Goal: Transaction & Acquisition: Purchase product/service

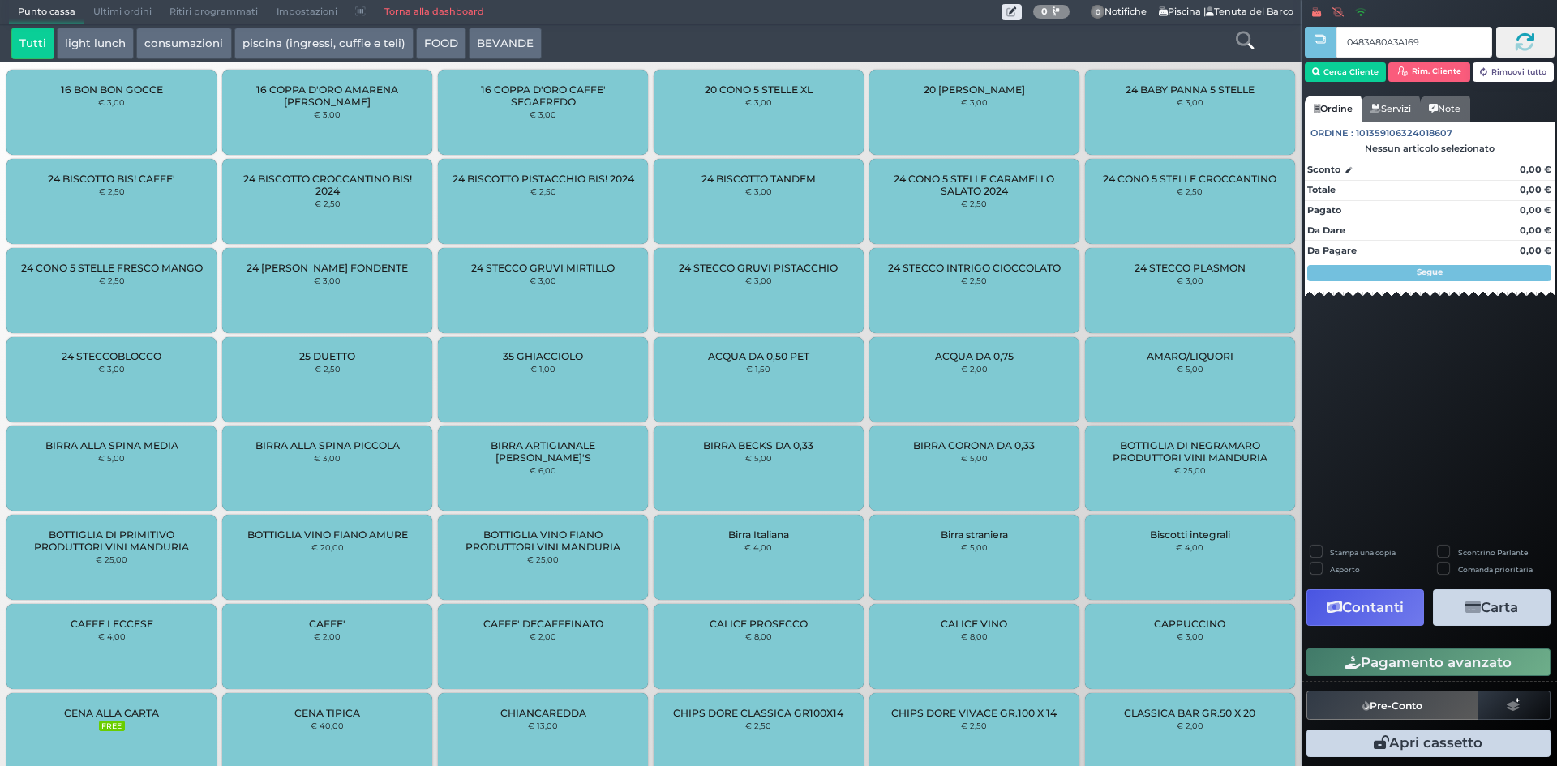
type input "0483A80A3A1691"
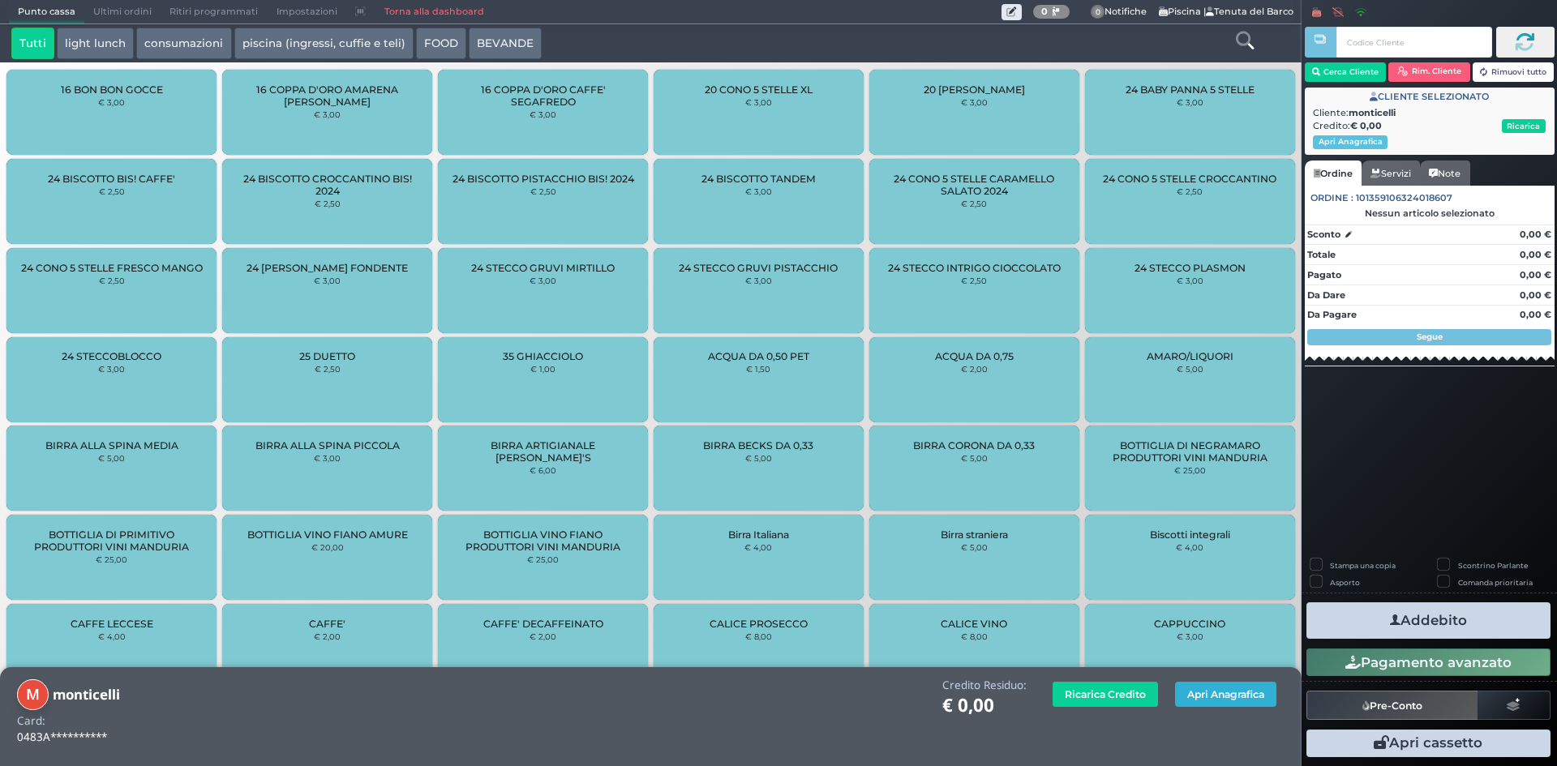
click at [1238, 698] on button "Apri Anagrafica" at bounding box center [1225, 694] width 101 height 25
click at [1242, 697] on button "Apri Anagrafica" at bounding box center [1225, 694] width 101 height 25
click at [1210, 704] on button "Apri Anagrafica" at bounding box center [1225, 694] width 101 height 25
drag, startPoint x: 1232, startPoint y: 693, endPoint x: 1070, endPoint y: 624, distance: 176.2
click at [1230, 693] on button "Apri Anagrafica" at bounding box center [1225, 694] width 101 height 25
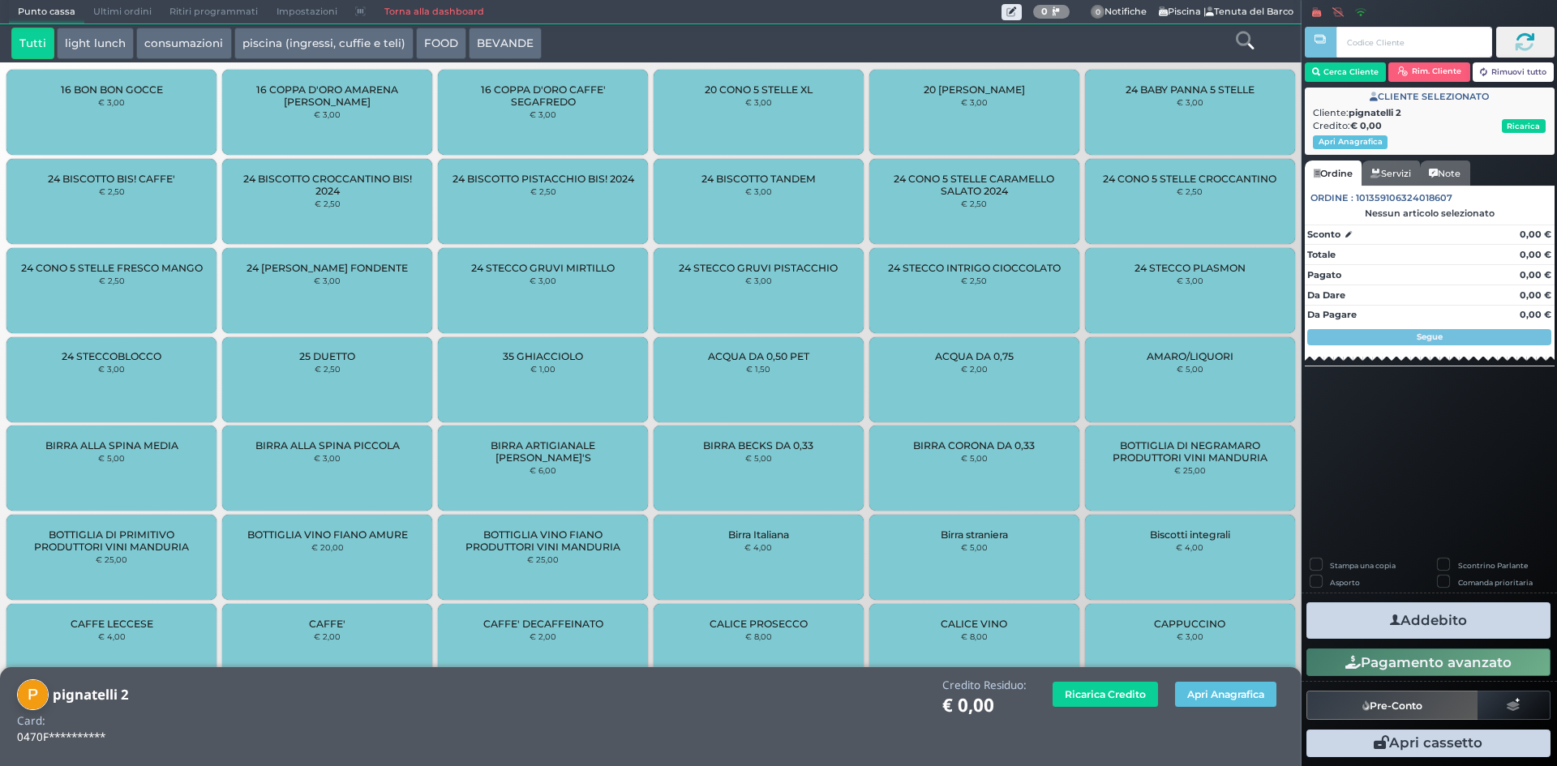
click at [1228, 703] on button "Apri Anagrafica" at bounding box center [1225, 694] width 101 height 25
type input "04B14C8A7F1D94"
click at [1212, 687] on button "Apri Anagrafica" at bounding box center [1225, 694] width 101 height 25
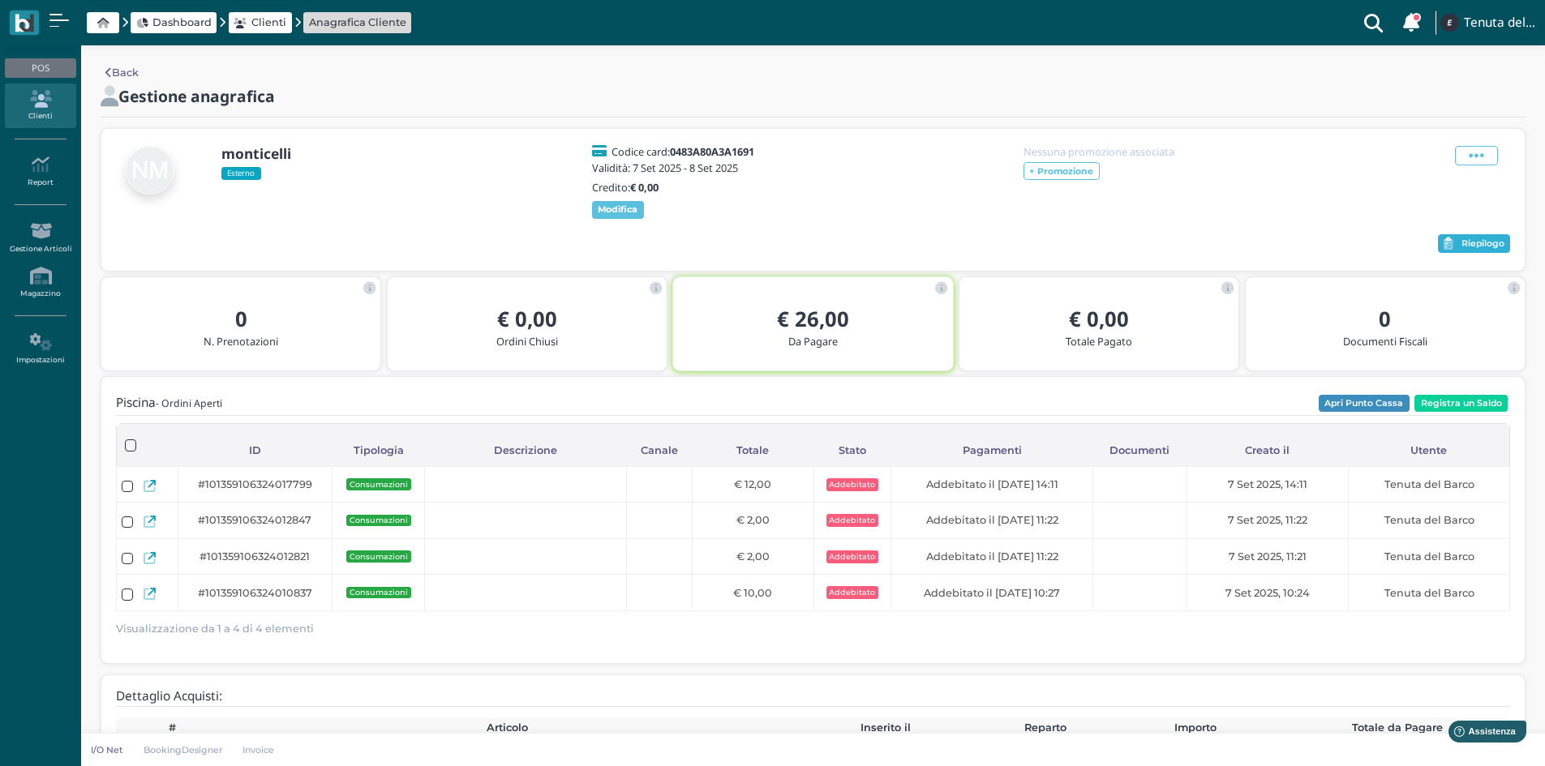
click at [1483, 241] on span "Riepilogo" at bounding box center [1482, 243] width 43 height 11
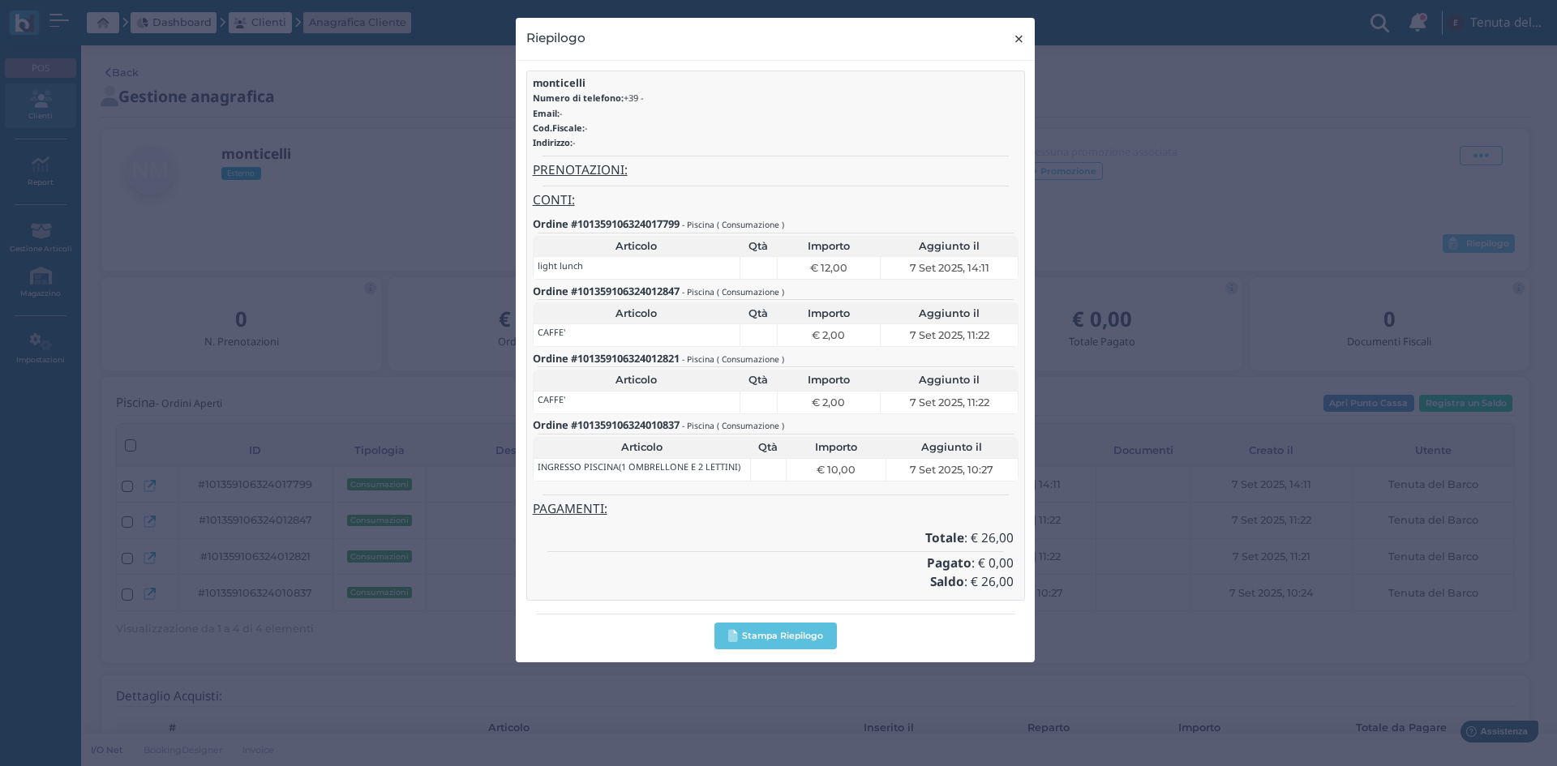
click at [1019, 46] on span "×" at bounding box center [1019, 38] width 12 height 21
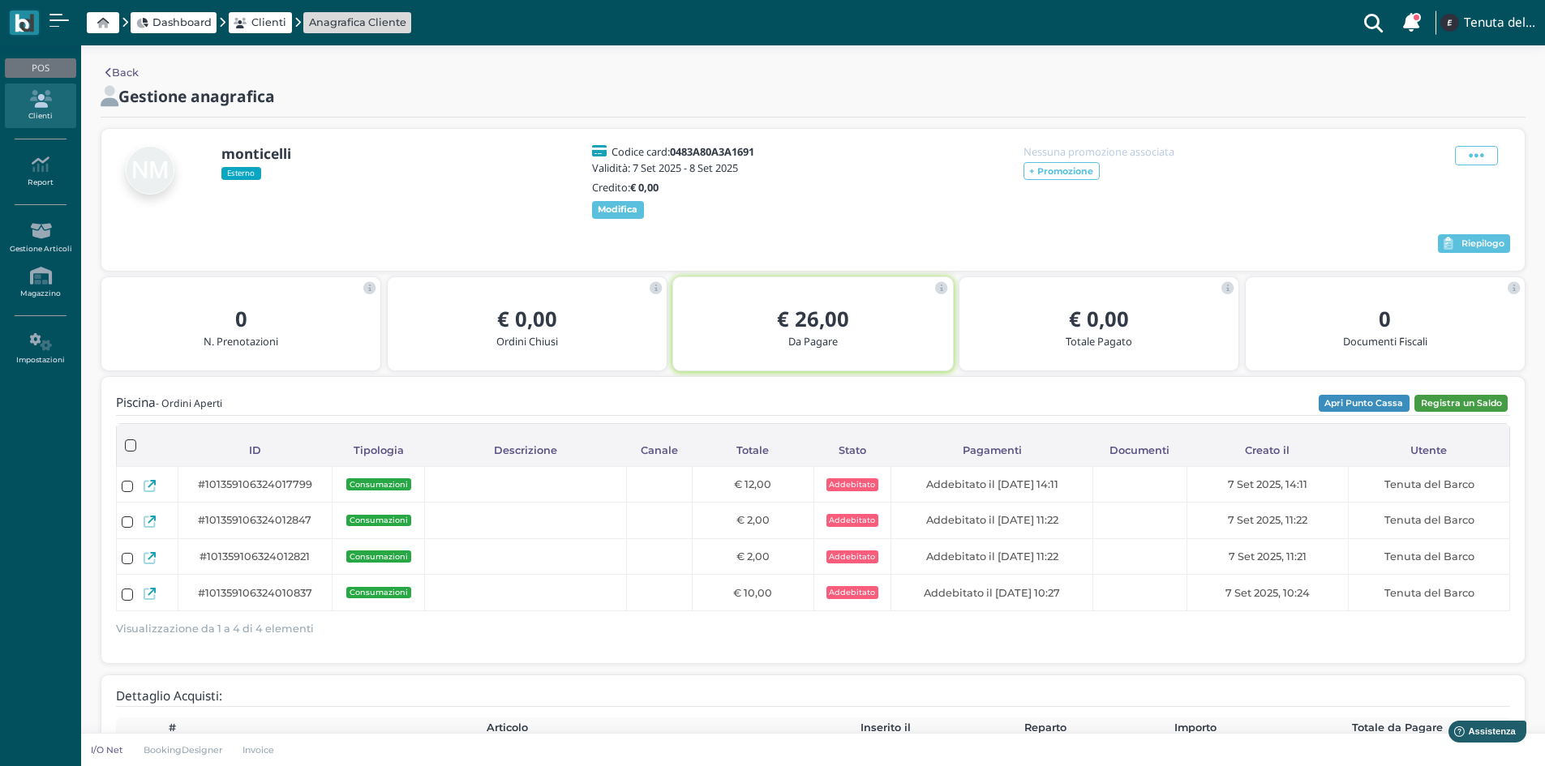
click at [1439, 397] on button "Registra un Saldo" at bounding box center [1460, 404] width 93 height 18
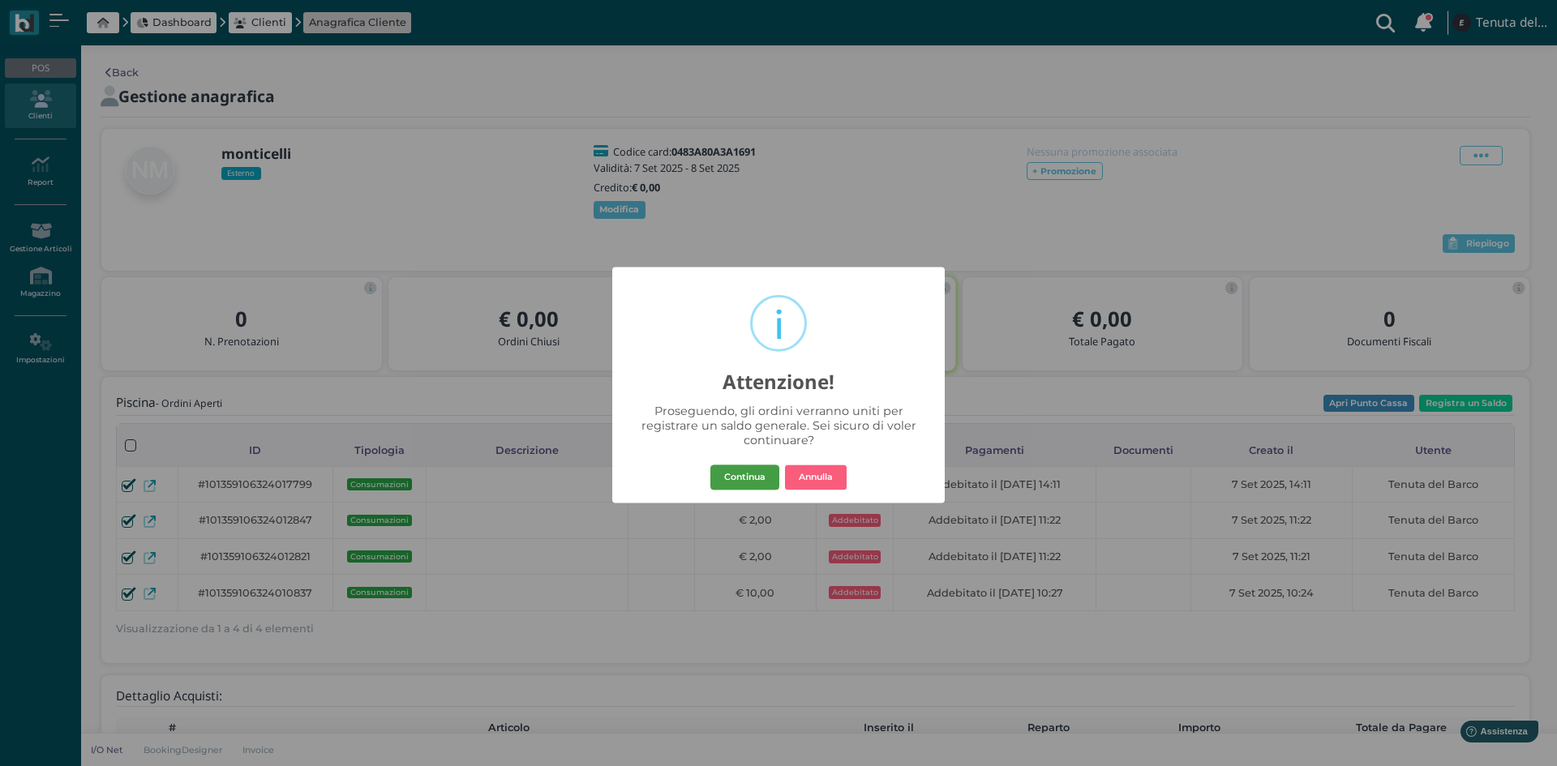
click at [735, 483] on button "Continua" at bounding box center [744, 478] width 69 height 26
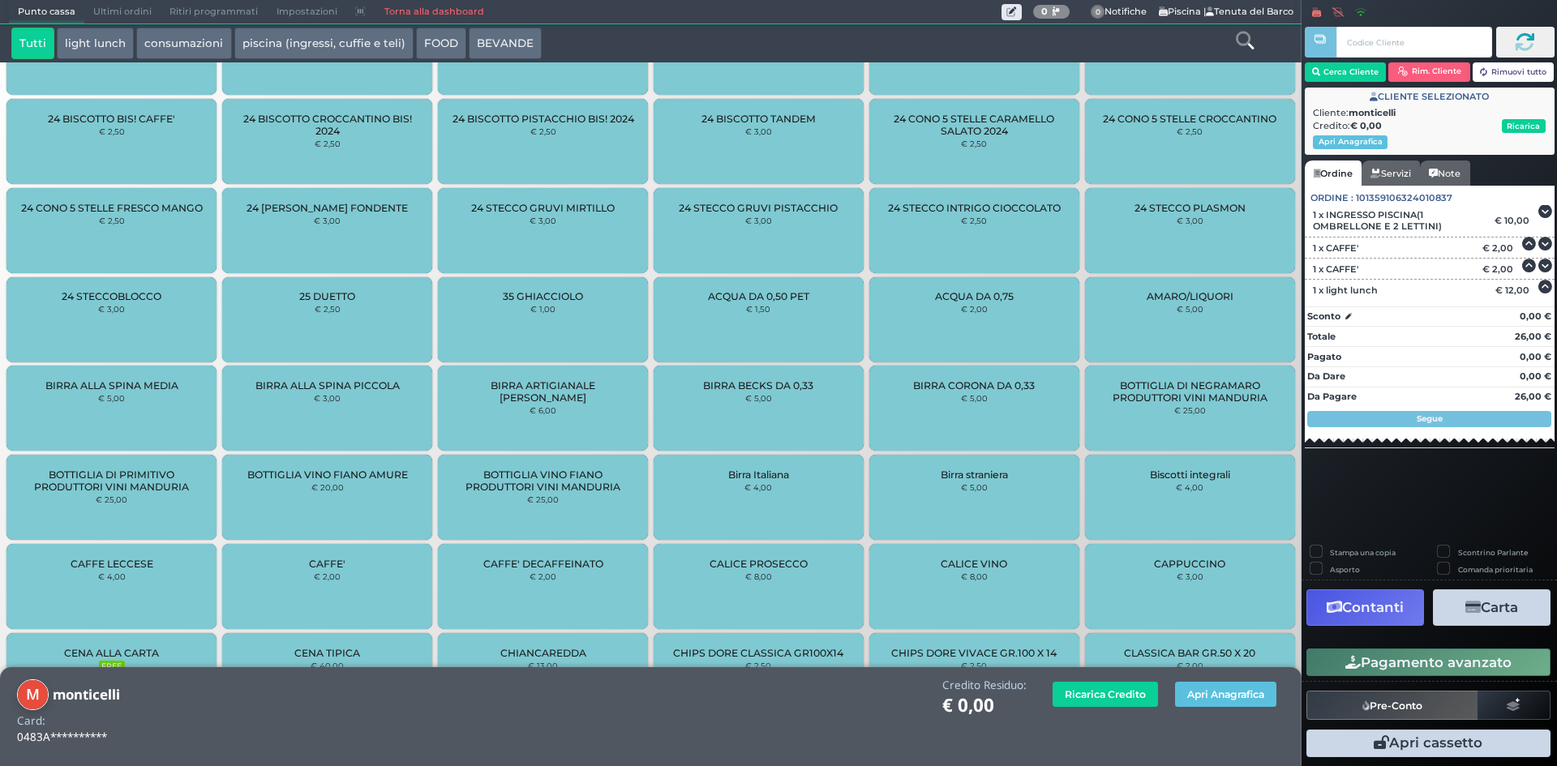
scroll to position [115, 0]
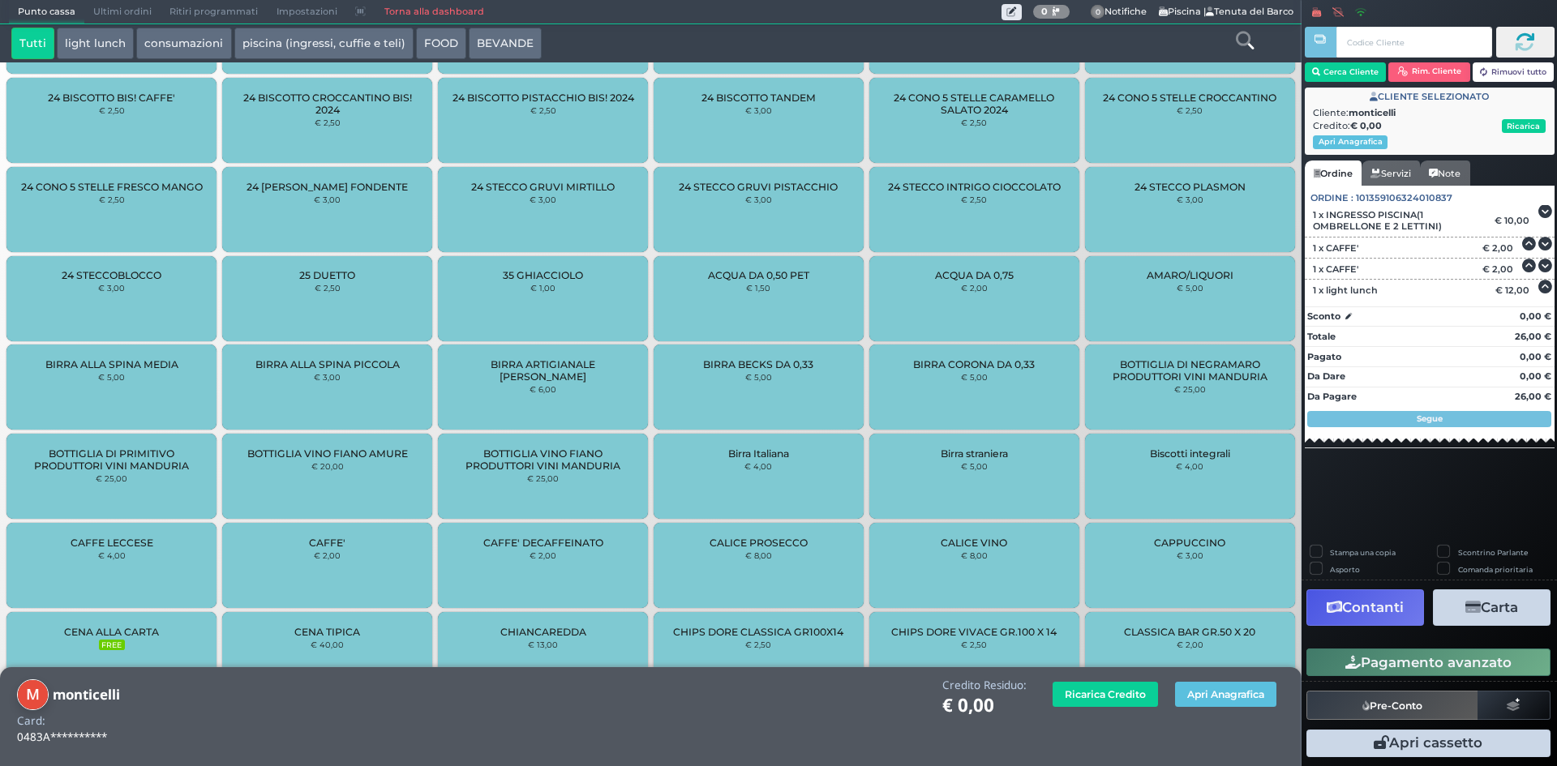
click at [1400, 603] on button "Contanti" at bounding box center [1365, 608] width 118 height 36
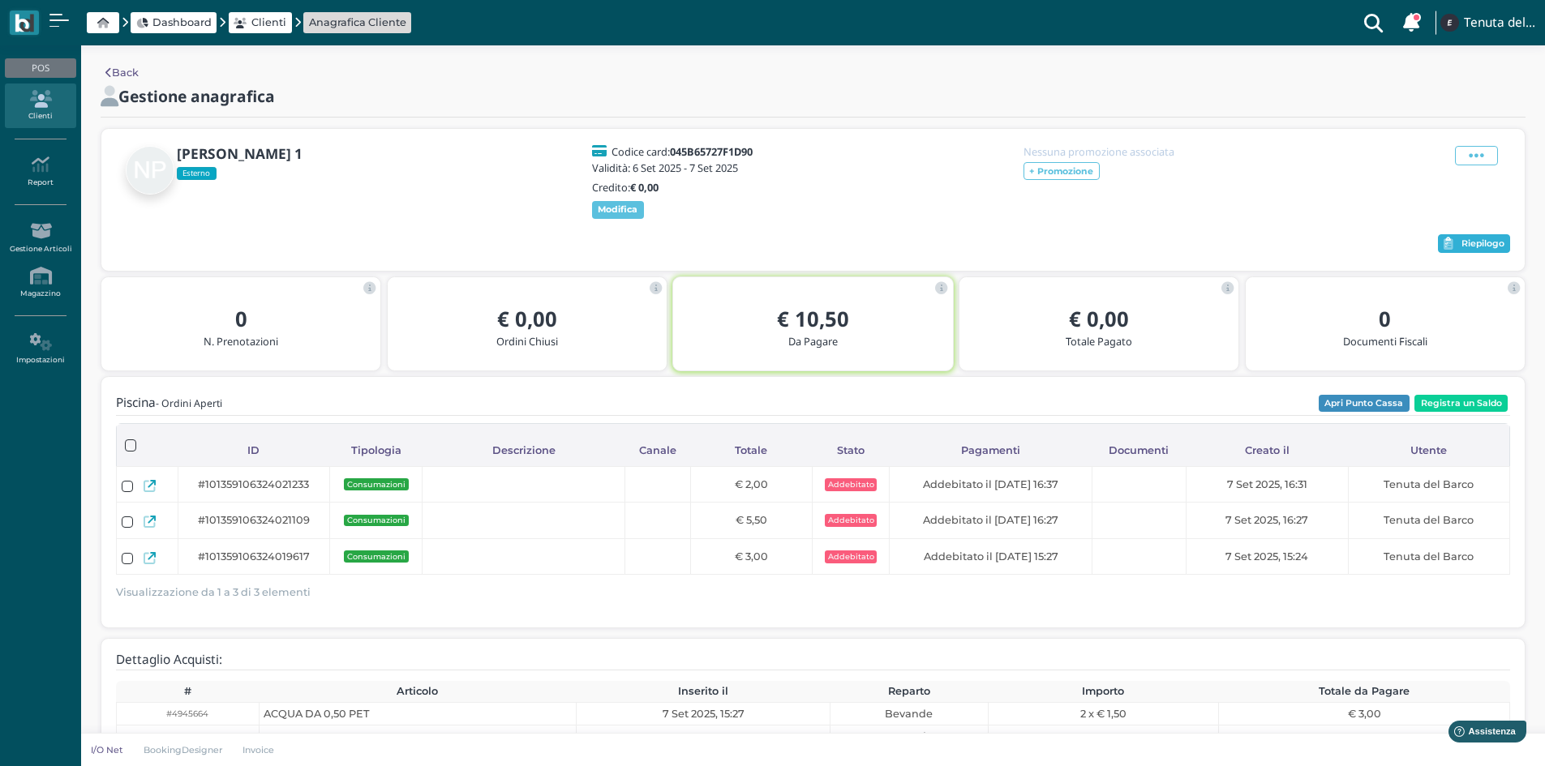
click at [1476, 243] on span "Riepilogo" at bounding box center [1482, 243] width 43 height 11
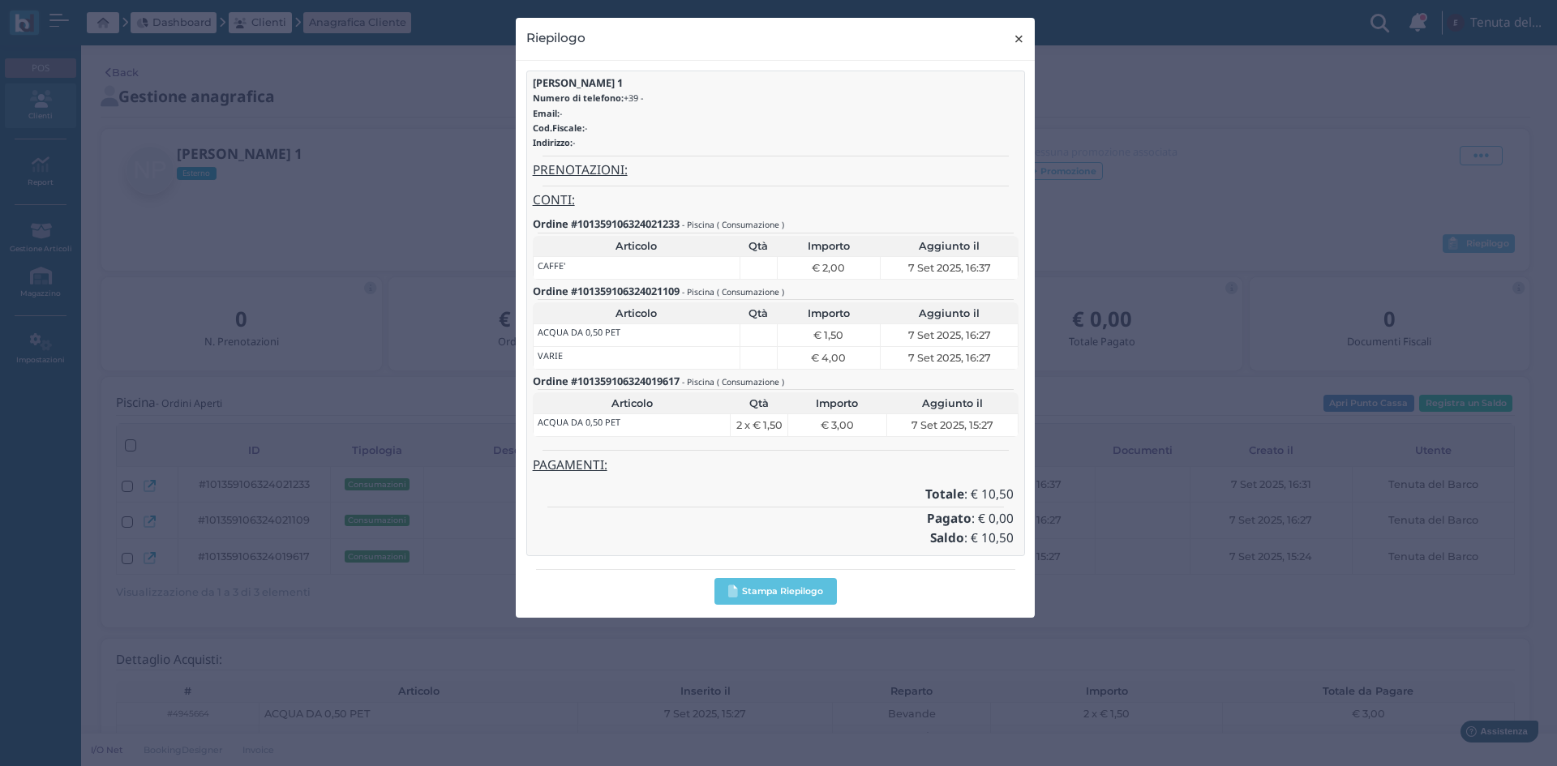
click at [1015, 41] on span "×" at bounding box center [1019, 38] width 12 height 21
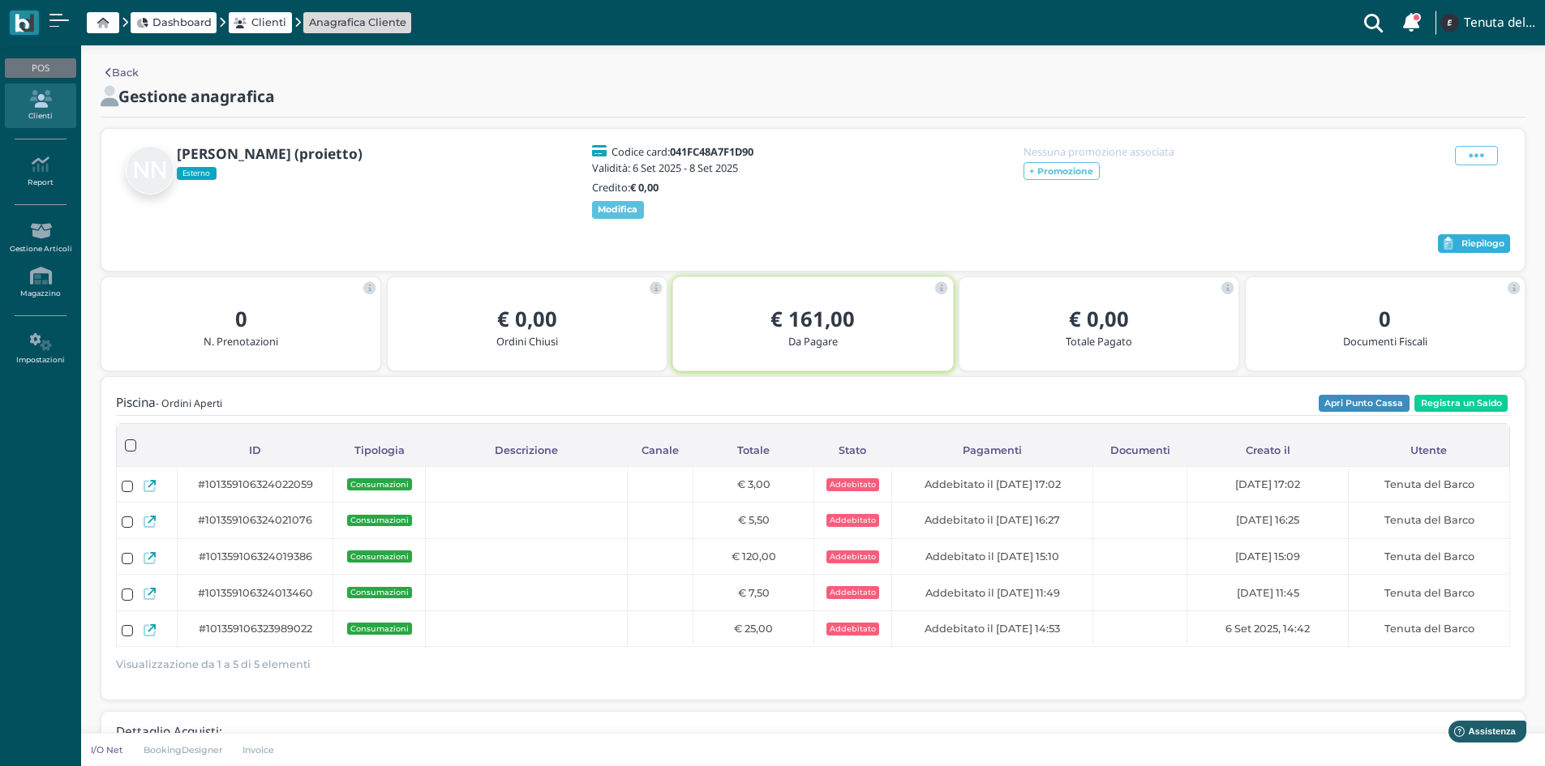
click at [1461, 245] on span "Riepilogo" at bounding box center [1482, 243] width 43 height 11
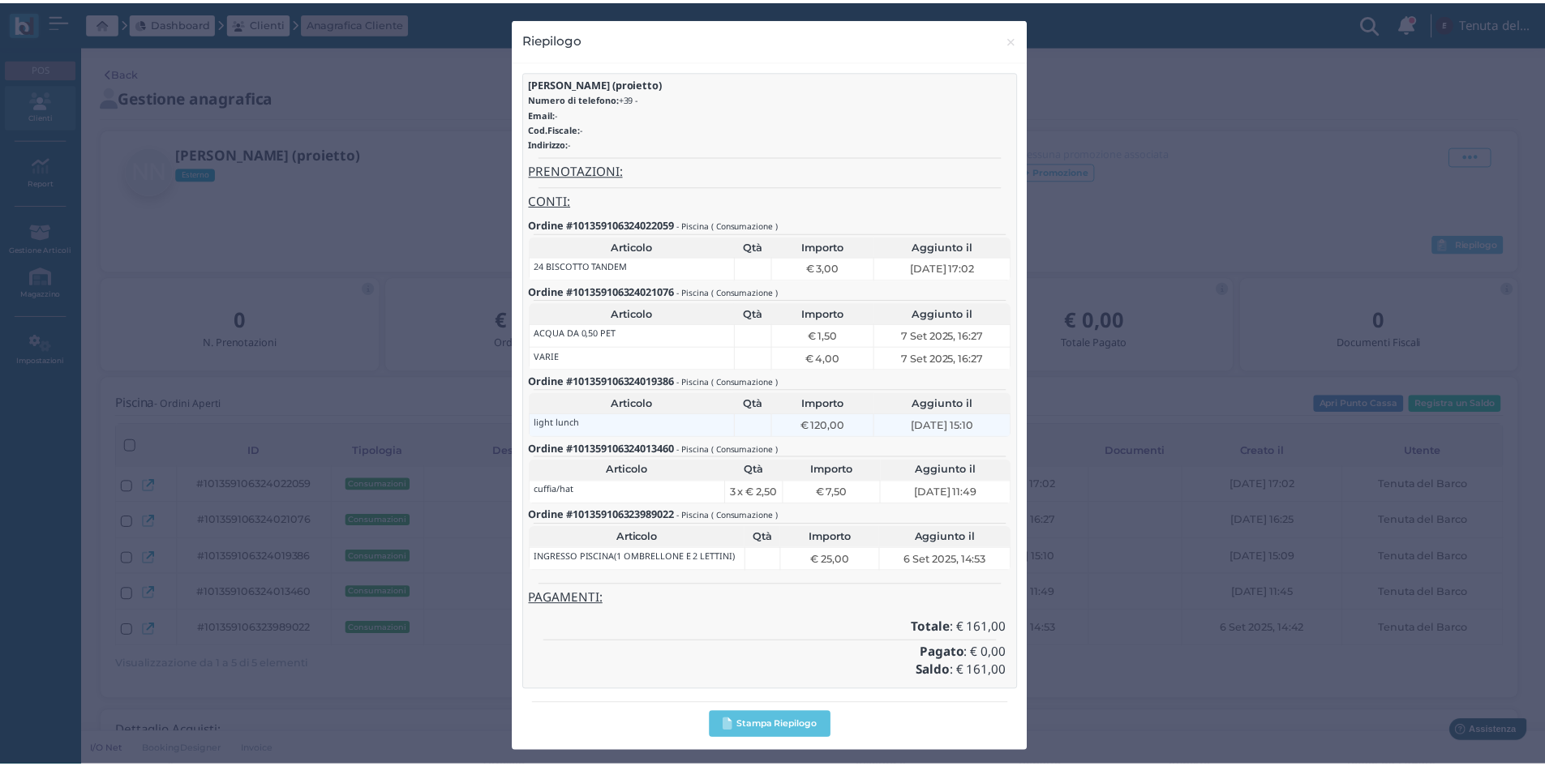
scroll to position [5, 0]
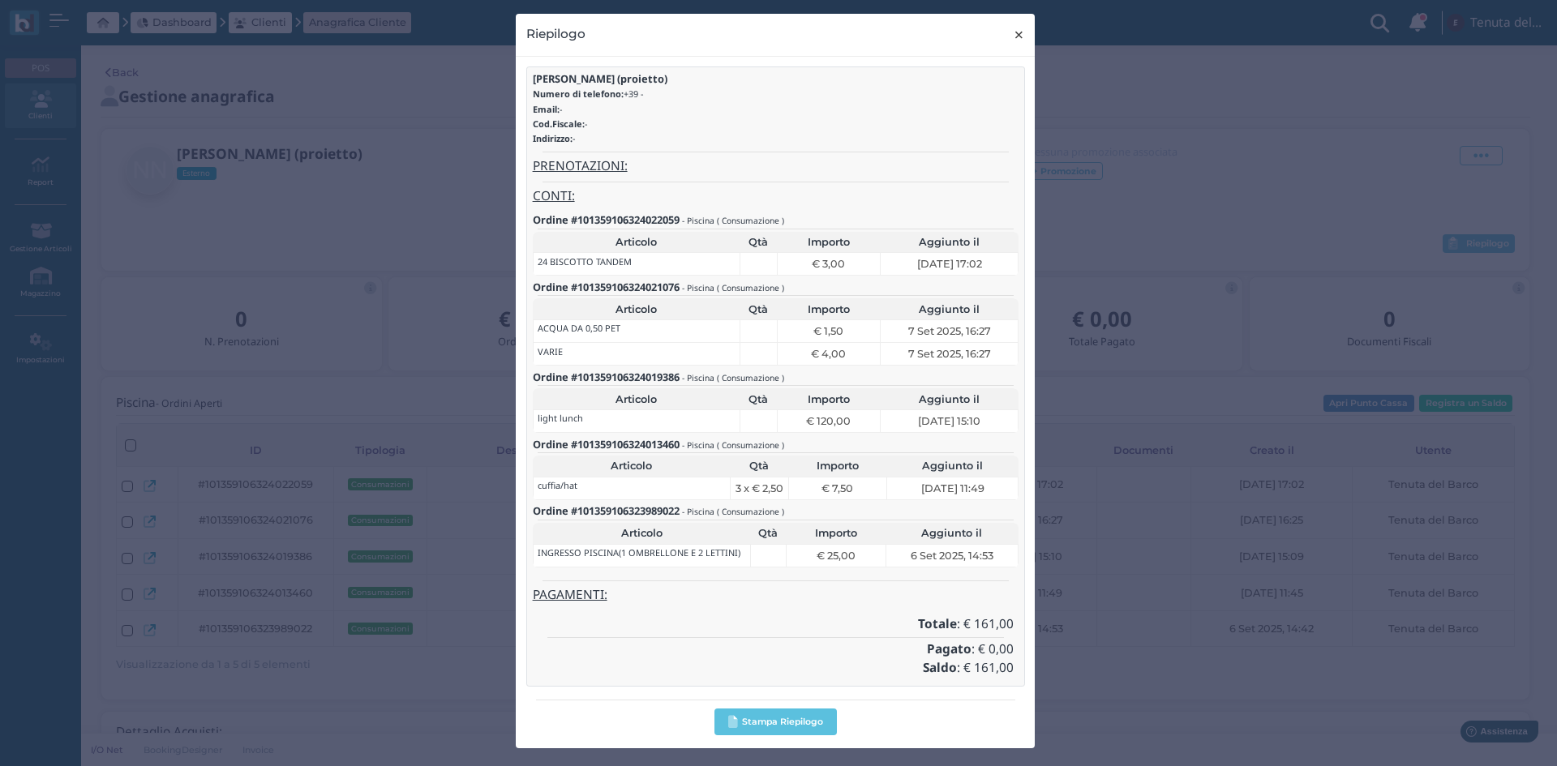
click at [1013, 32] on span "×" at bounding box center [1019, 34] width 12 height 21
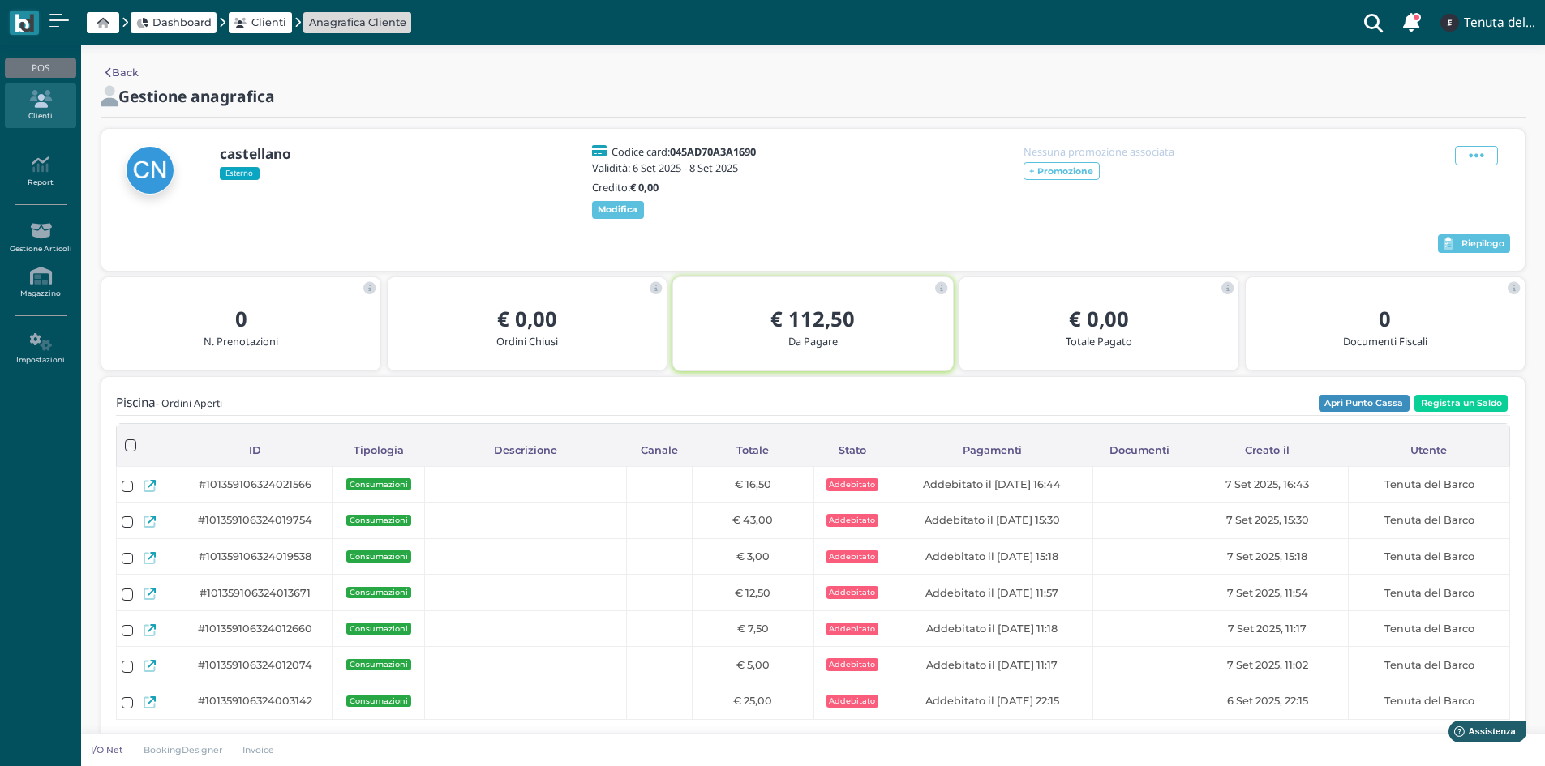
click at [1463, 250] on span "Riepilogo" at bounding box center [1482, 243] width 43 height 11
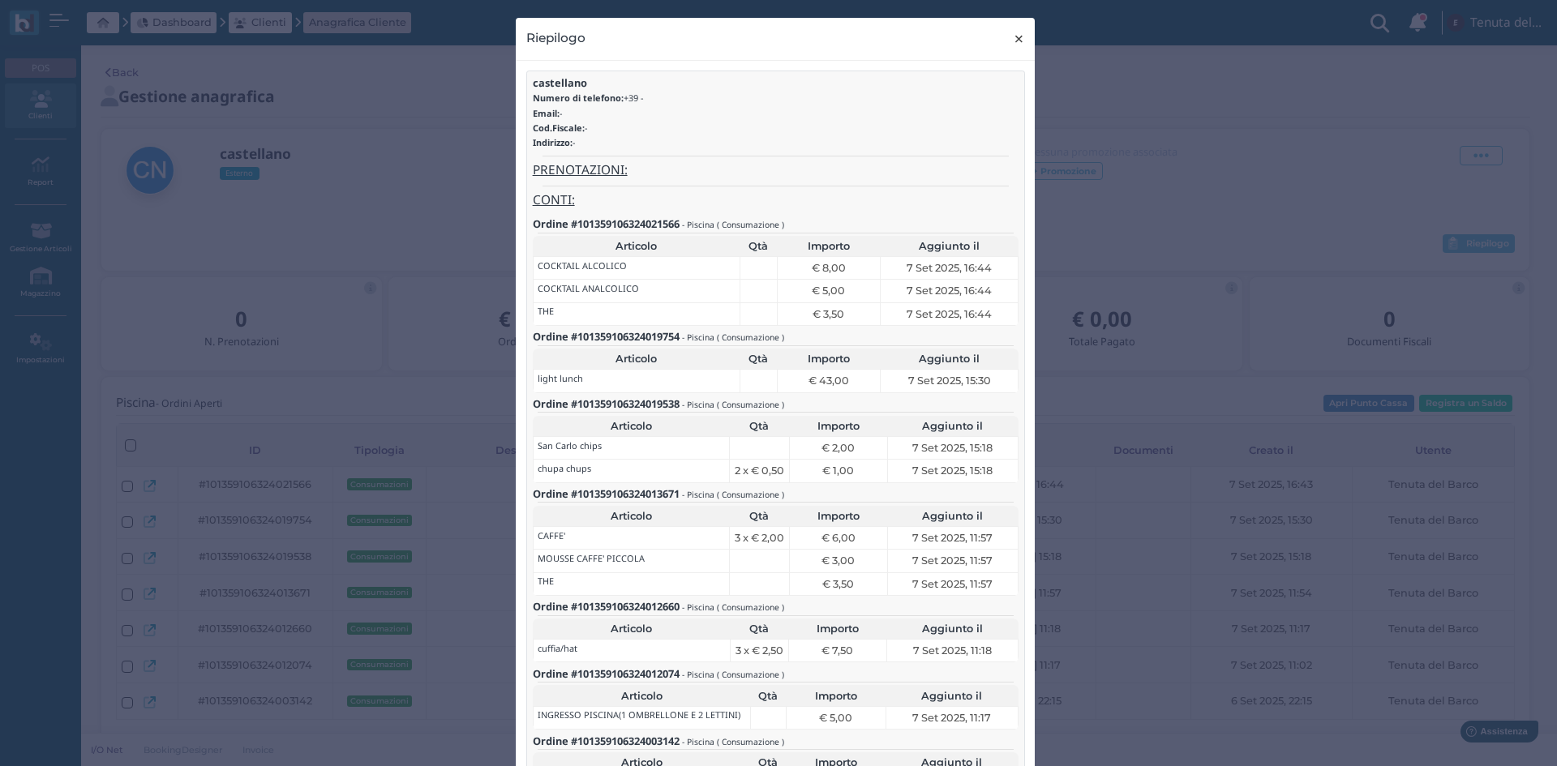
click at [1015, 42] on span "×" at bounding box center [1019, 38] width 12 height 21
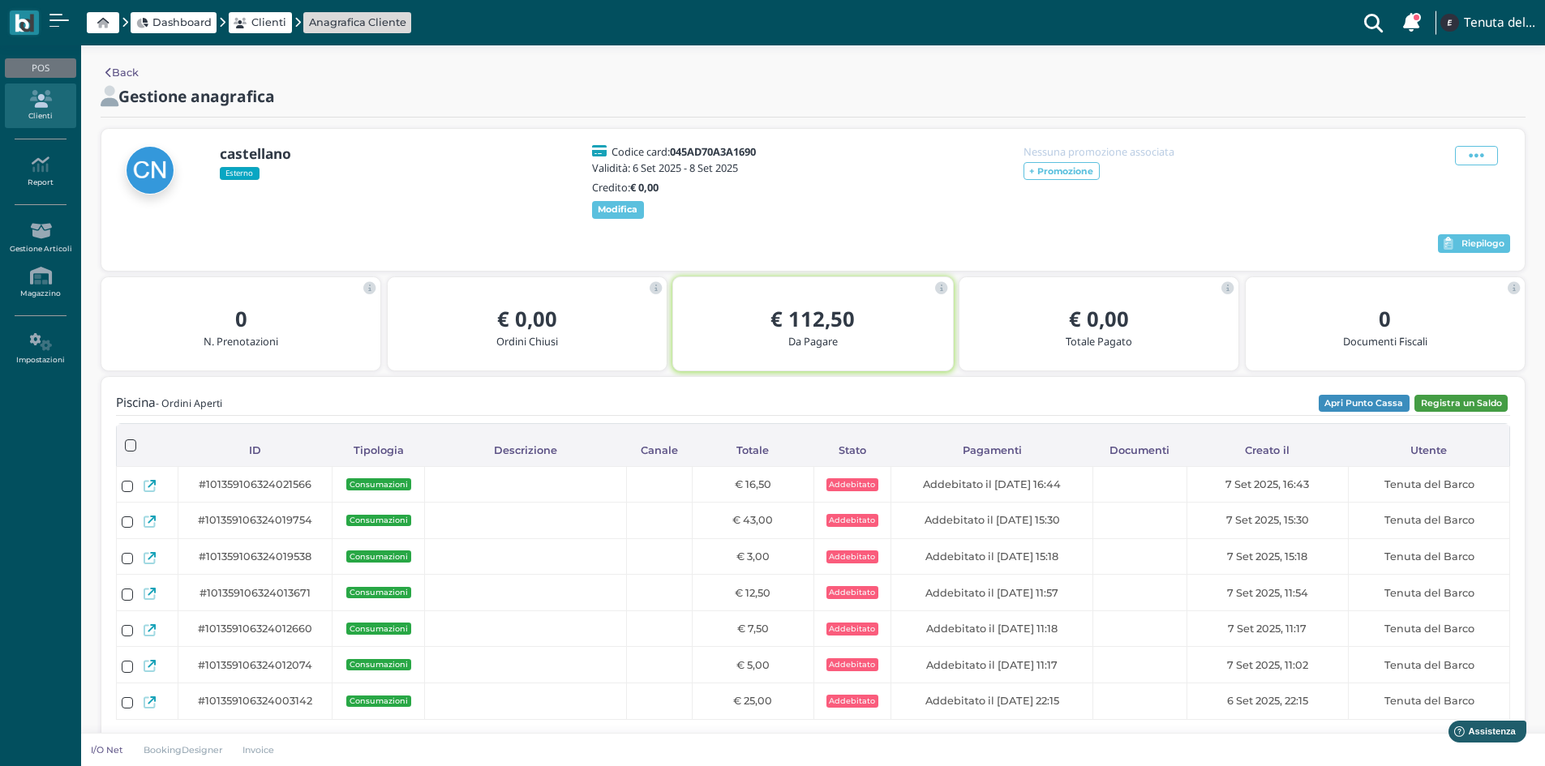
click at [1465, 413] on button "Registra un Saldo" at bounding box center [1460, 404] width 93 height 18
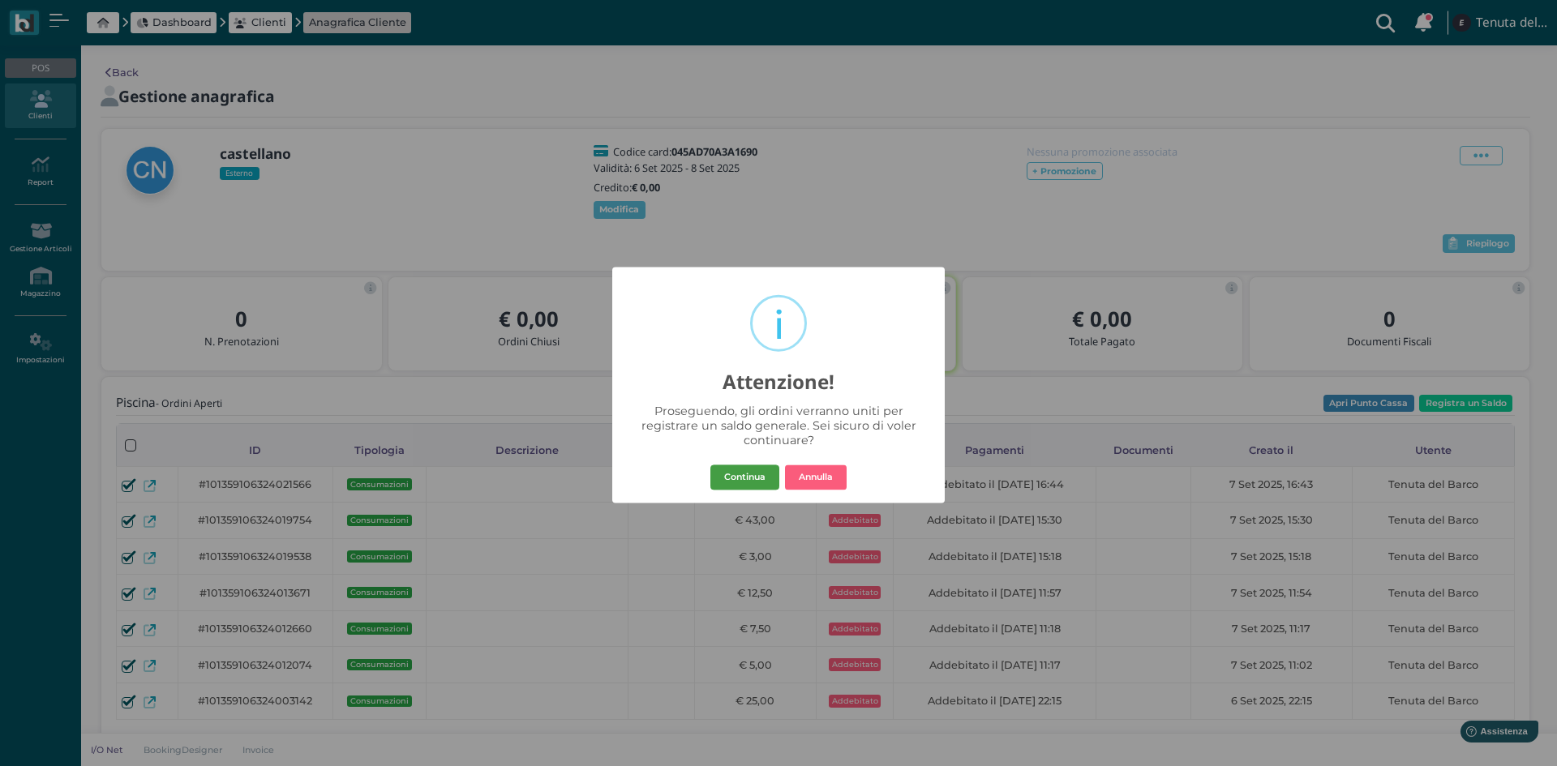
click at [727, 482] on button "Continua" at bounding box center [744, 478] width 69 height 26
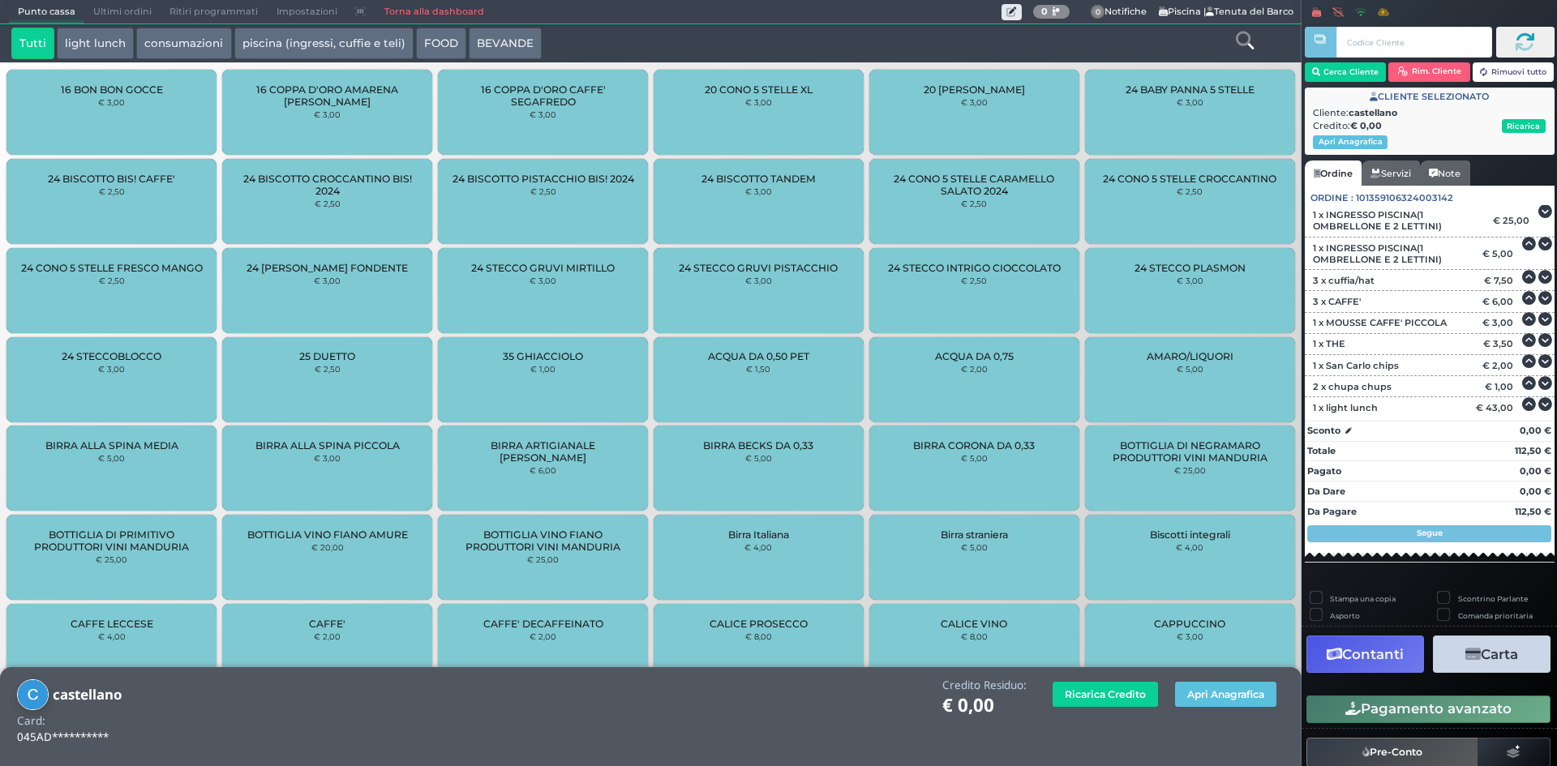
scroll to position [95, 0]
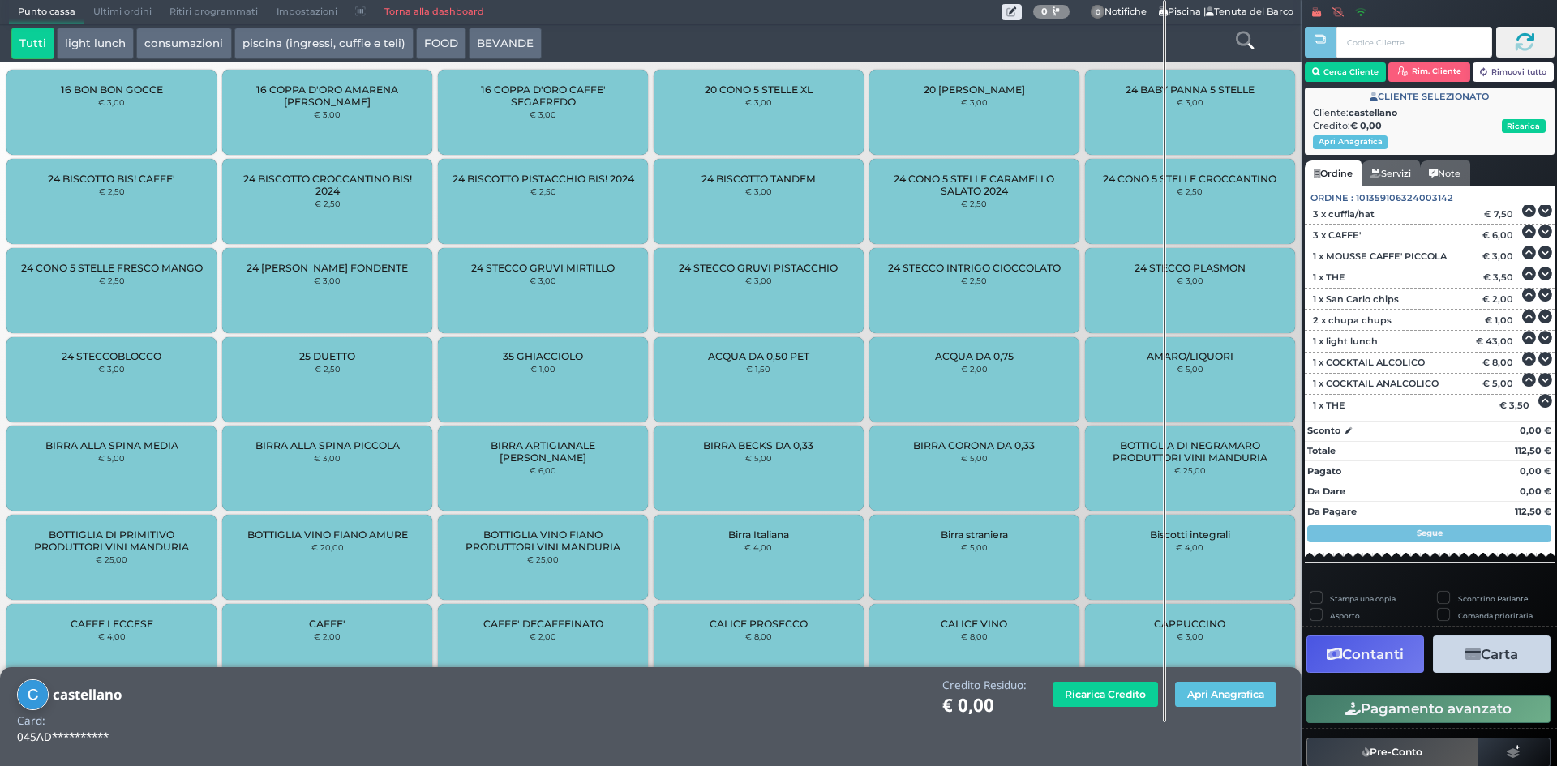
click at [1468, 659] on icon "button" at bounding box center [1472, 655] width 15 height 14
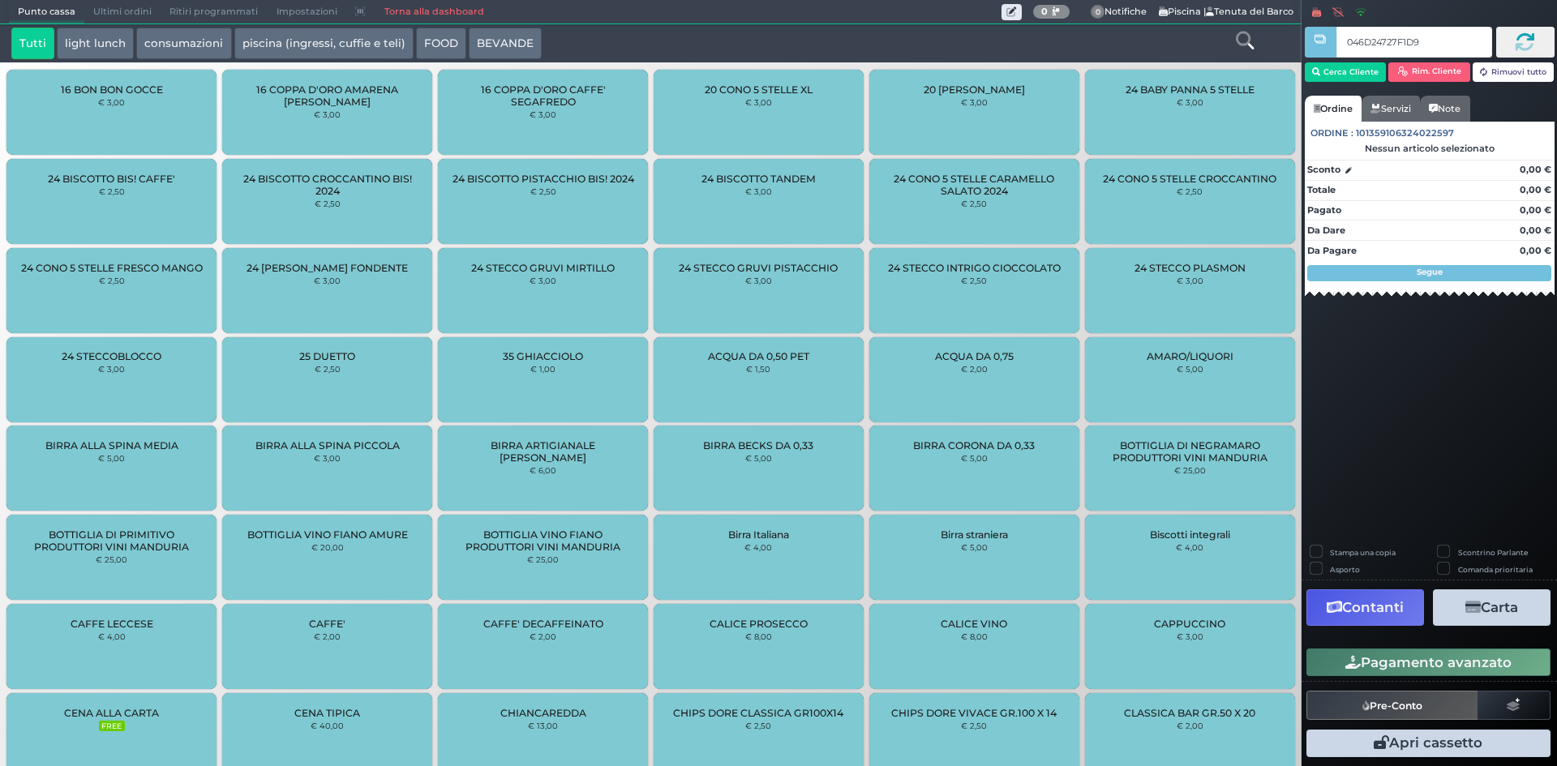
type input "046D24727F1D90"
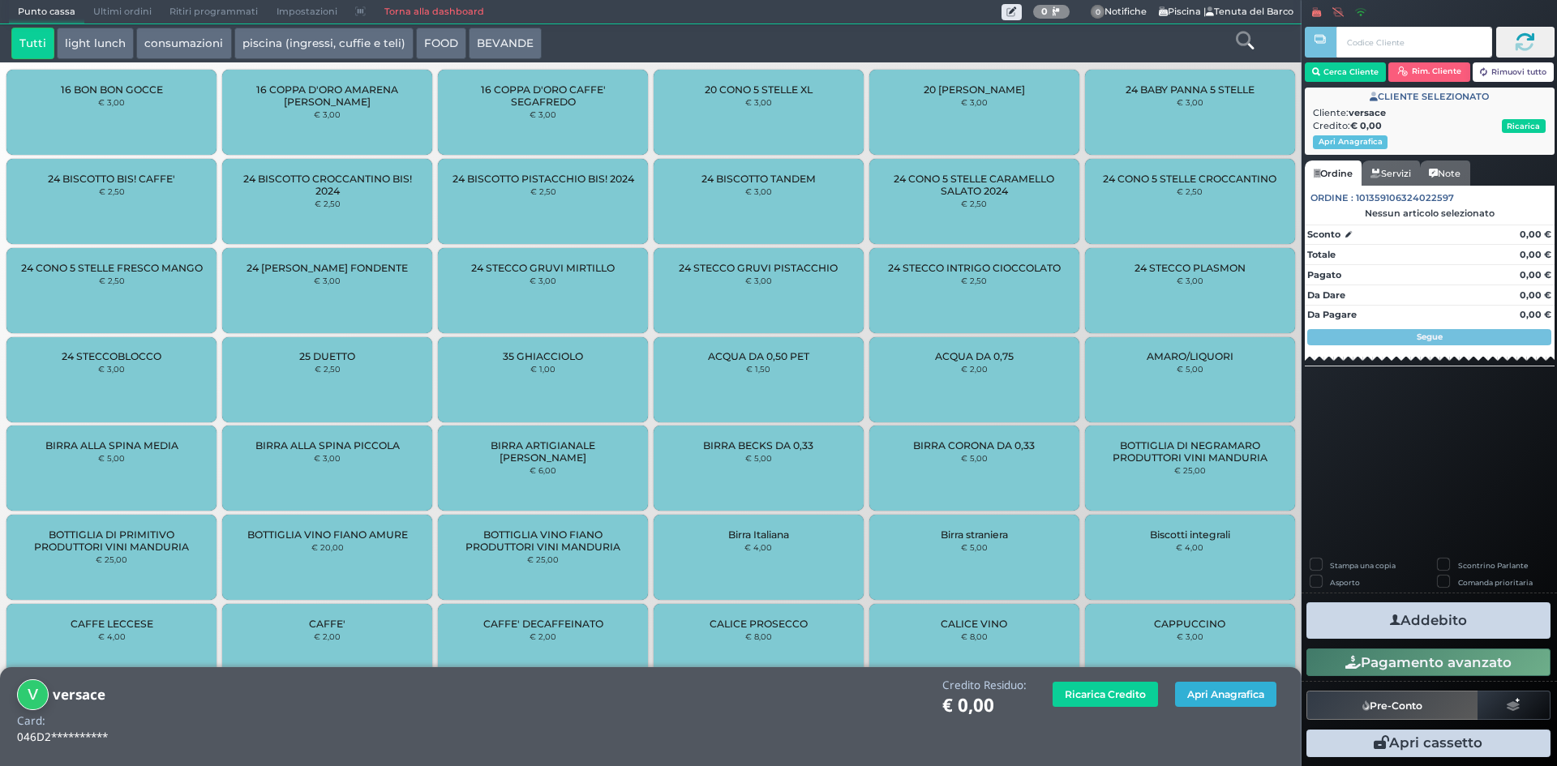
click at [1218, 700] on button "Apri Anagrafica" at bounding box center [1225, 694] width 101 height 25
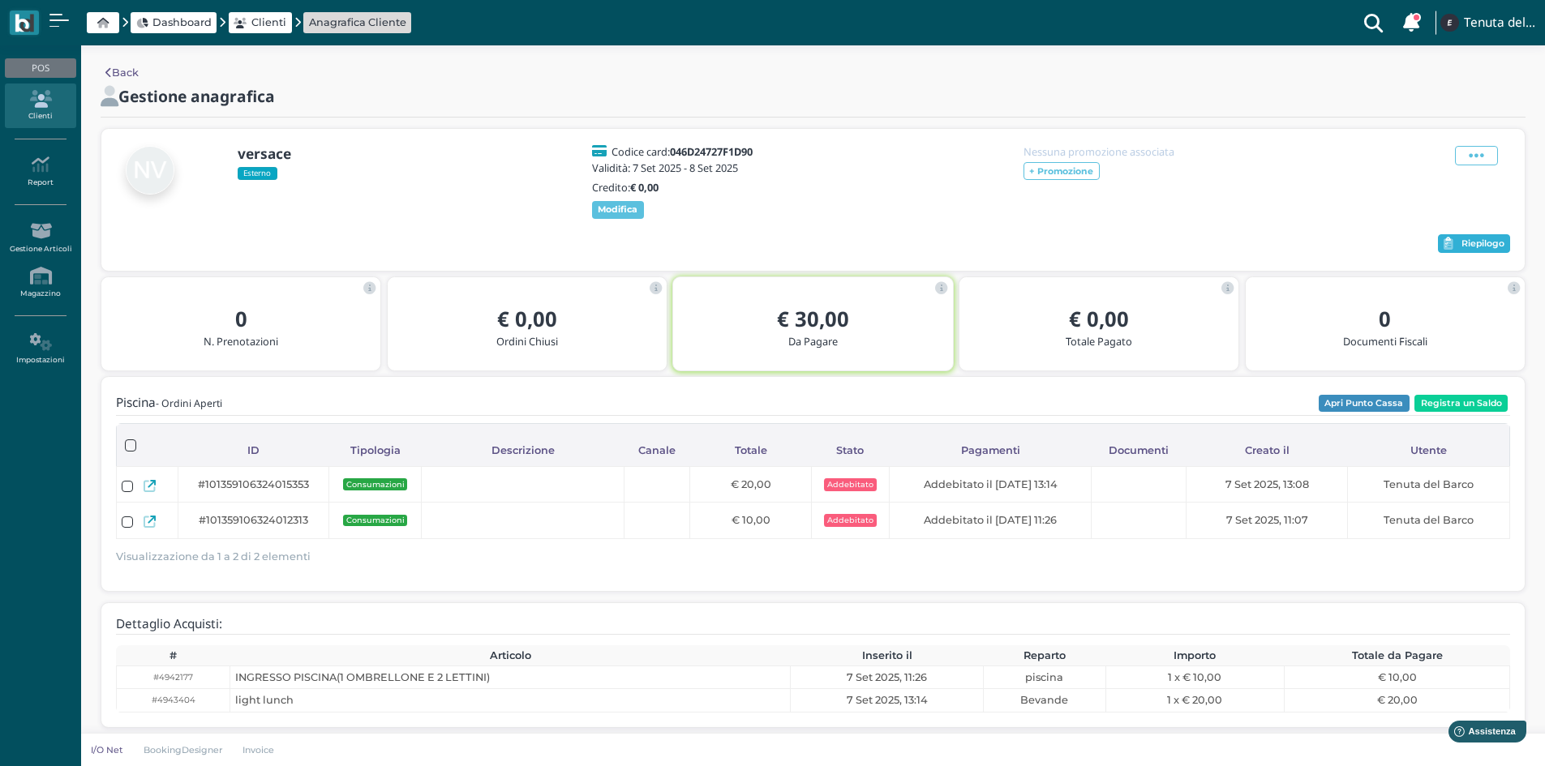
click at [1491, 244] on span "Riepilogo" at bounding box center [1482, 243] width 43 height 11
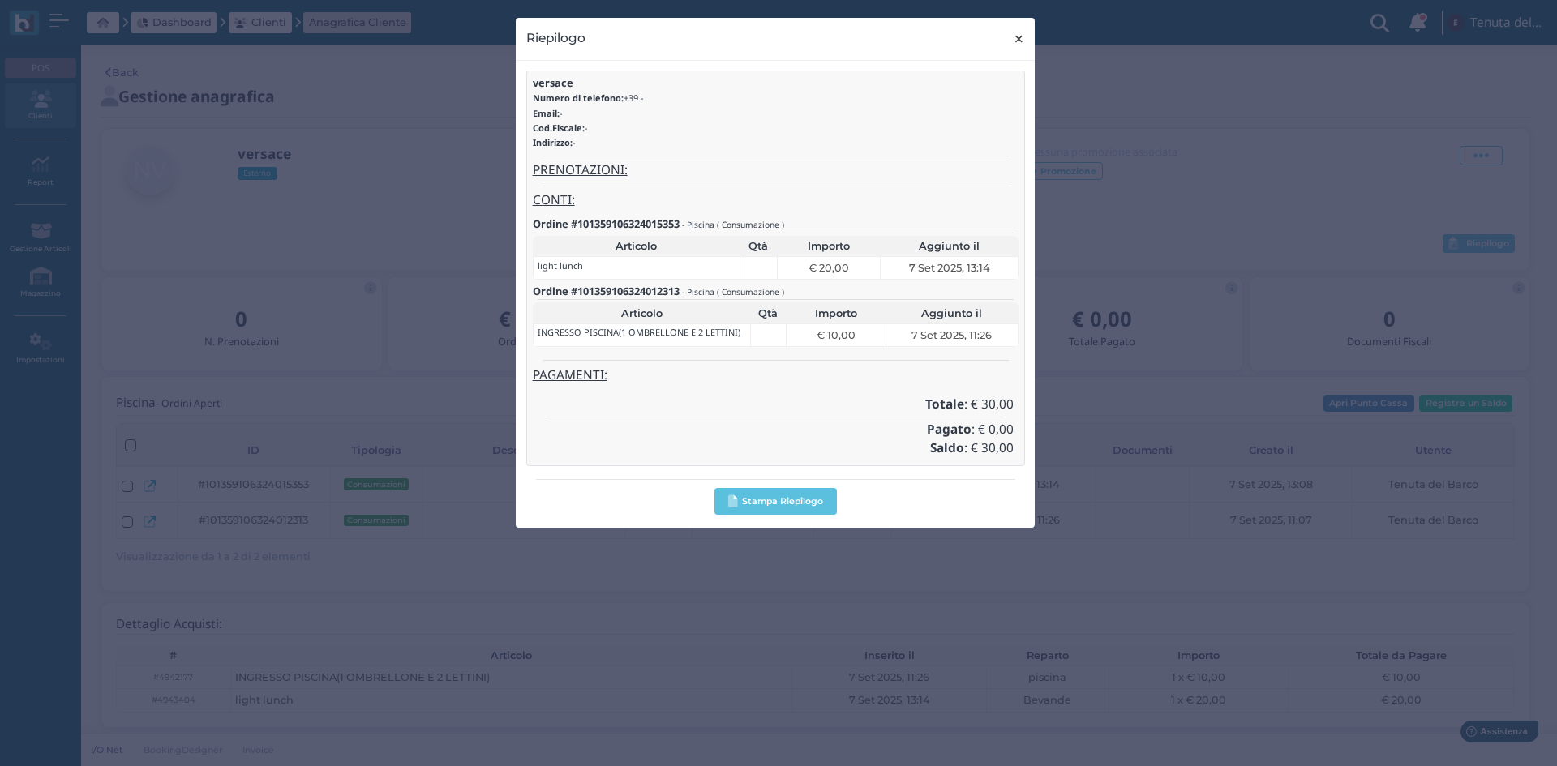
click at [1020, 39] on span "×" at bounding box center [1019, 38] width 12 height 21
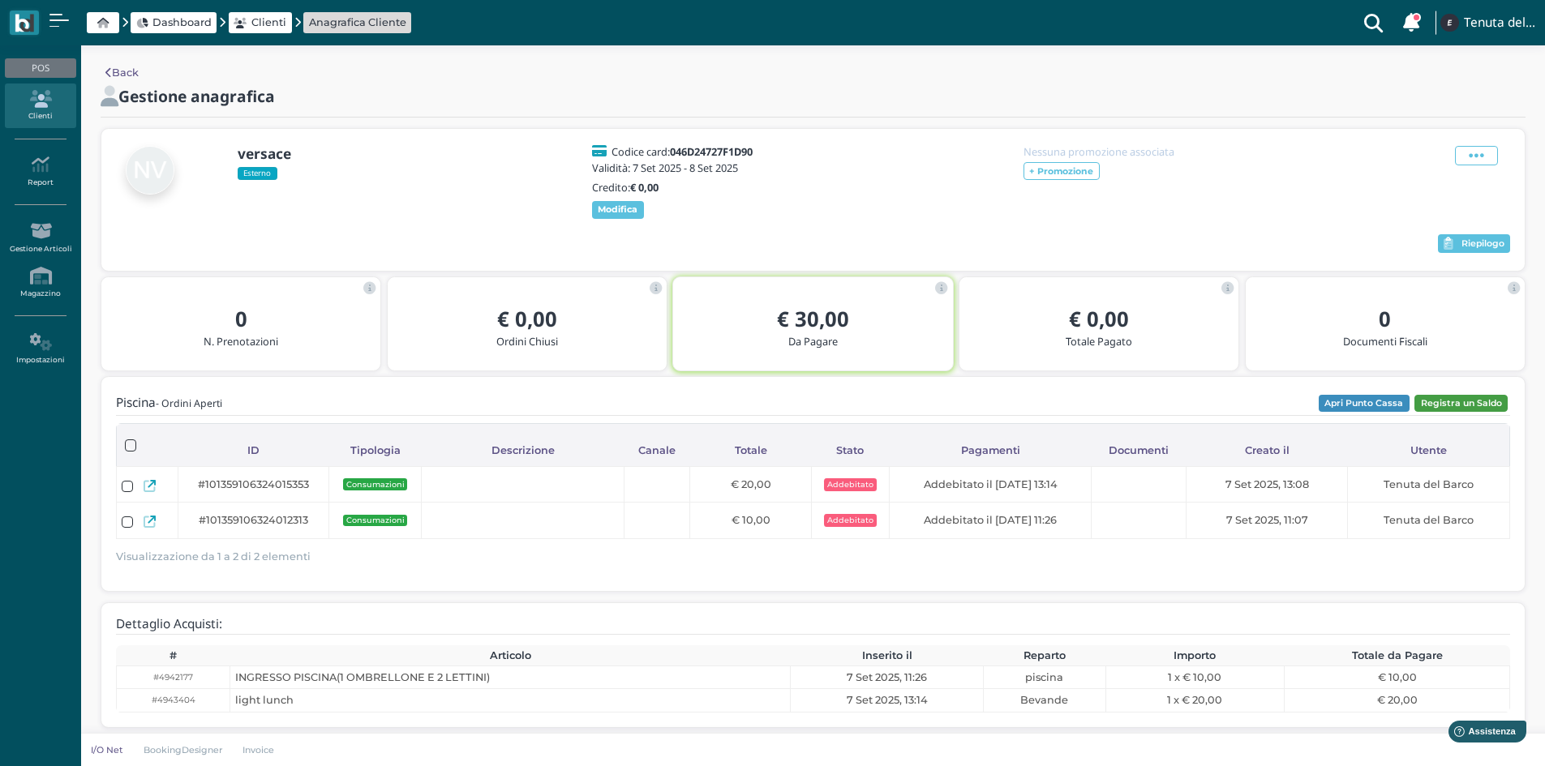
click at [1448, 403] on button "Registra un Saldo" at bounding box center [1460, 404] width 93 height 18
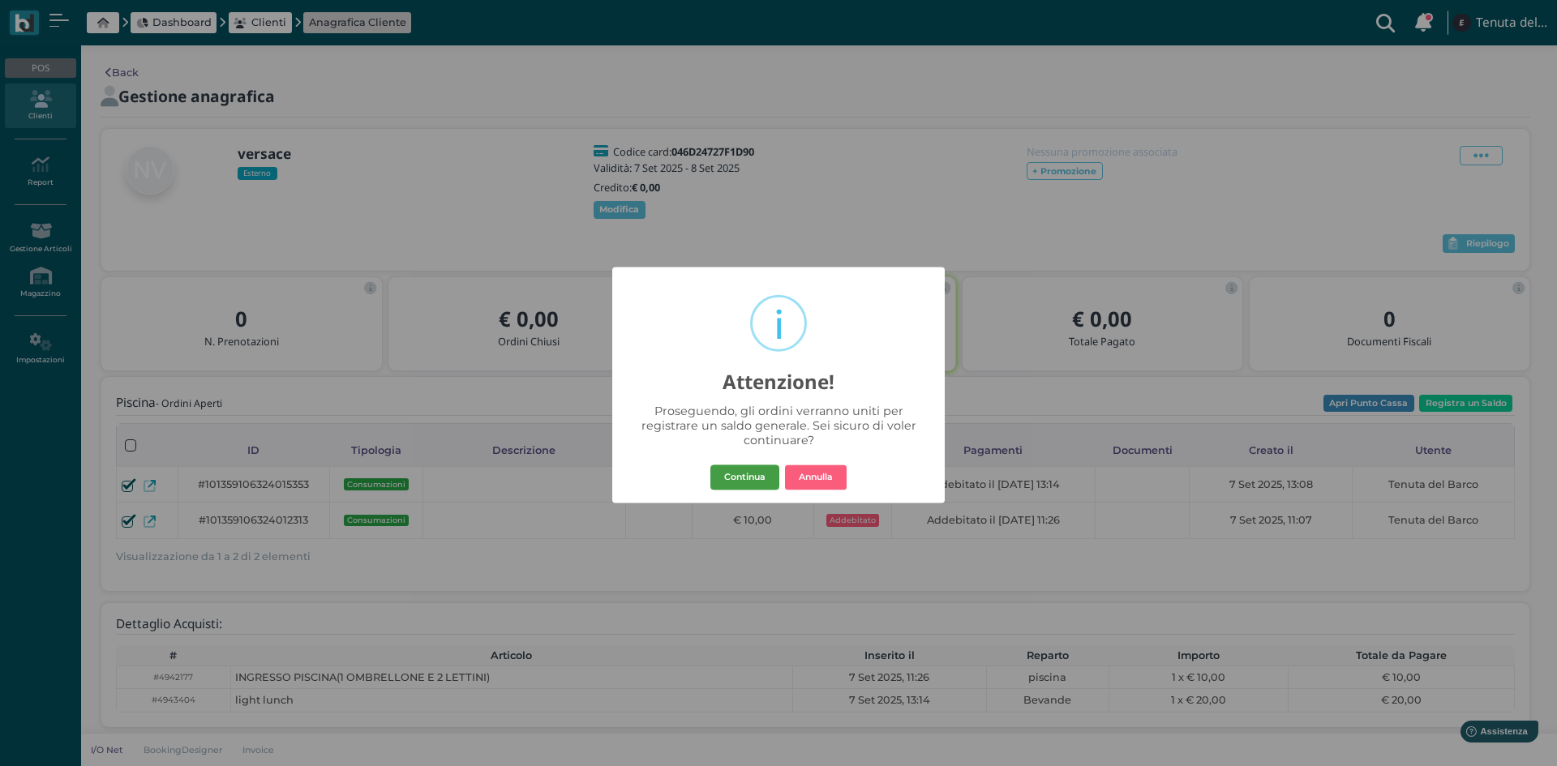
click at [756, 483] on button "Continua" at bounding box center [744, 478] width 69 height 26
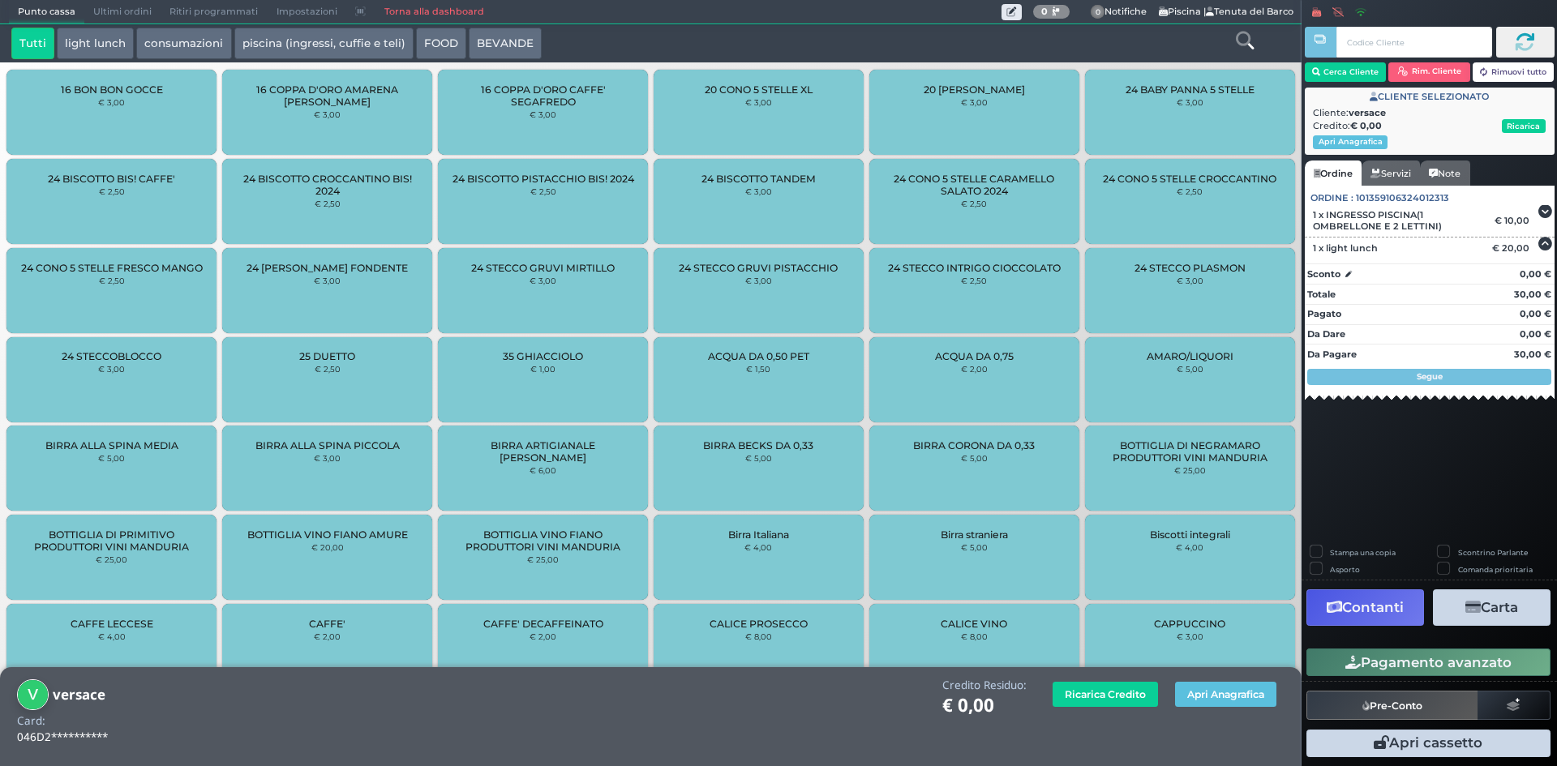
click at [1376, 607] on button "Contanti" at bounding box center [1365, 608] width 118 height 36
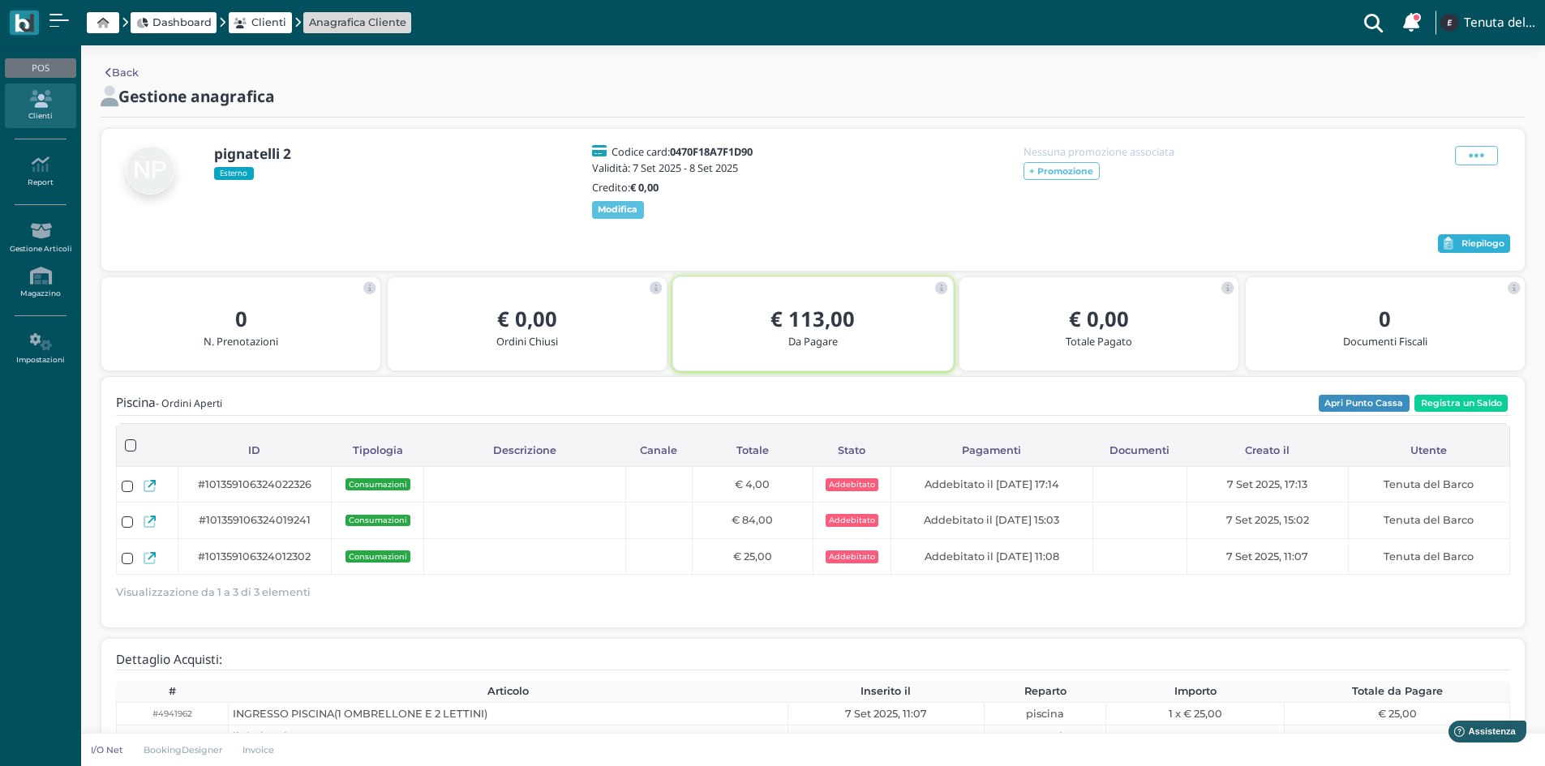
click at [1474, 243] on span "Riepilogo" at bounding box center [1482, 243] width 43 height 11
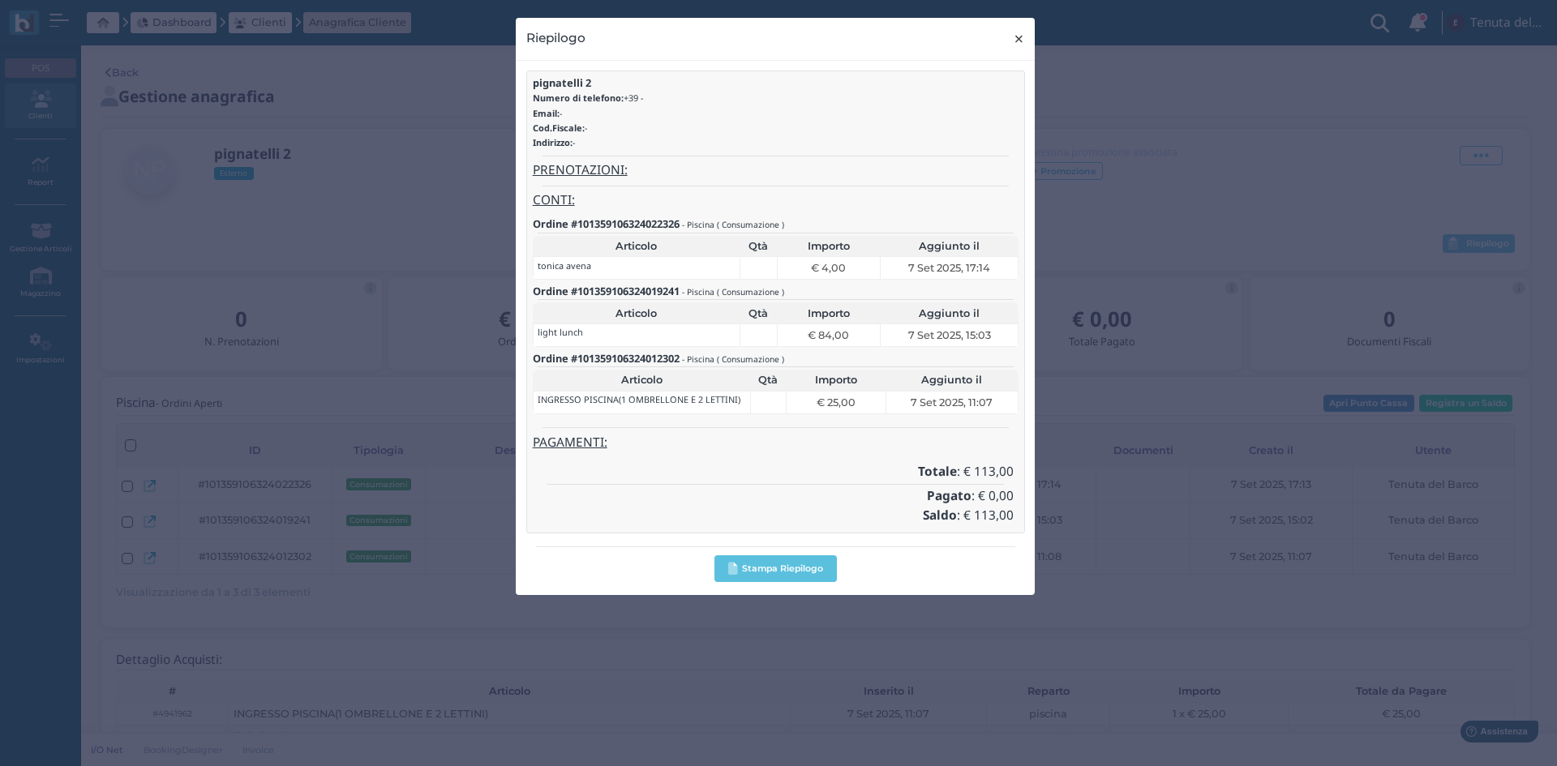
click at [1020, 36] on span "×" at bounding box center [1019, 38] width 12 height 21
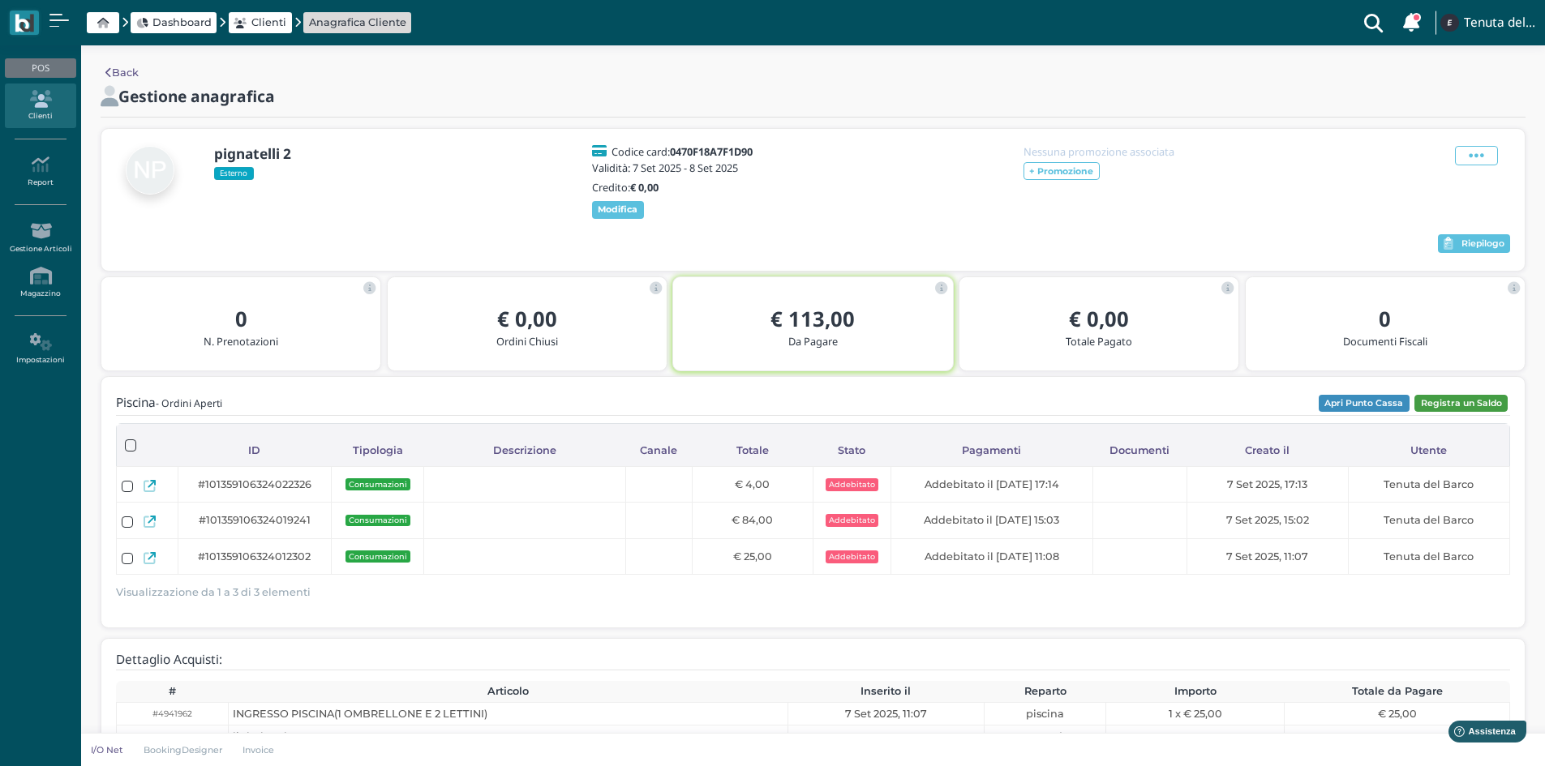
click at [1447, 397] on button "Registra un Saldo" at bounding box center [1460, 404] width 93 height 18
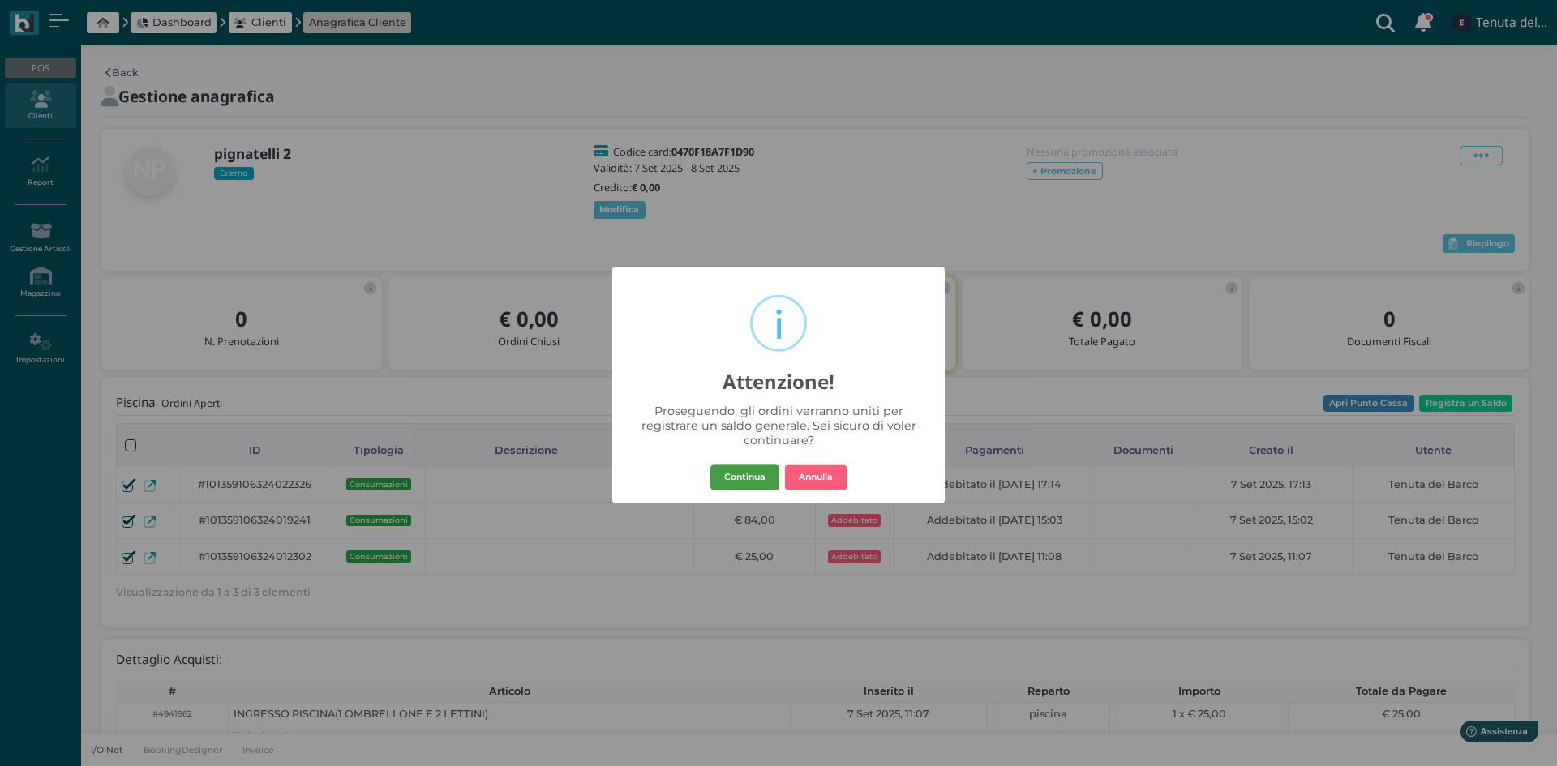
click at [759, 483] on button "Continua" at bounding box center [744, 478] width 69 height 26
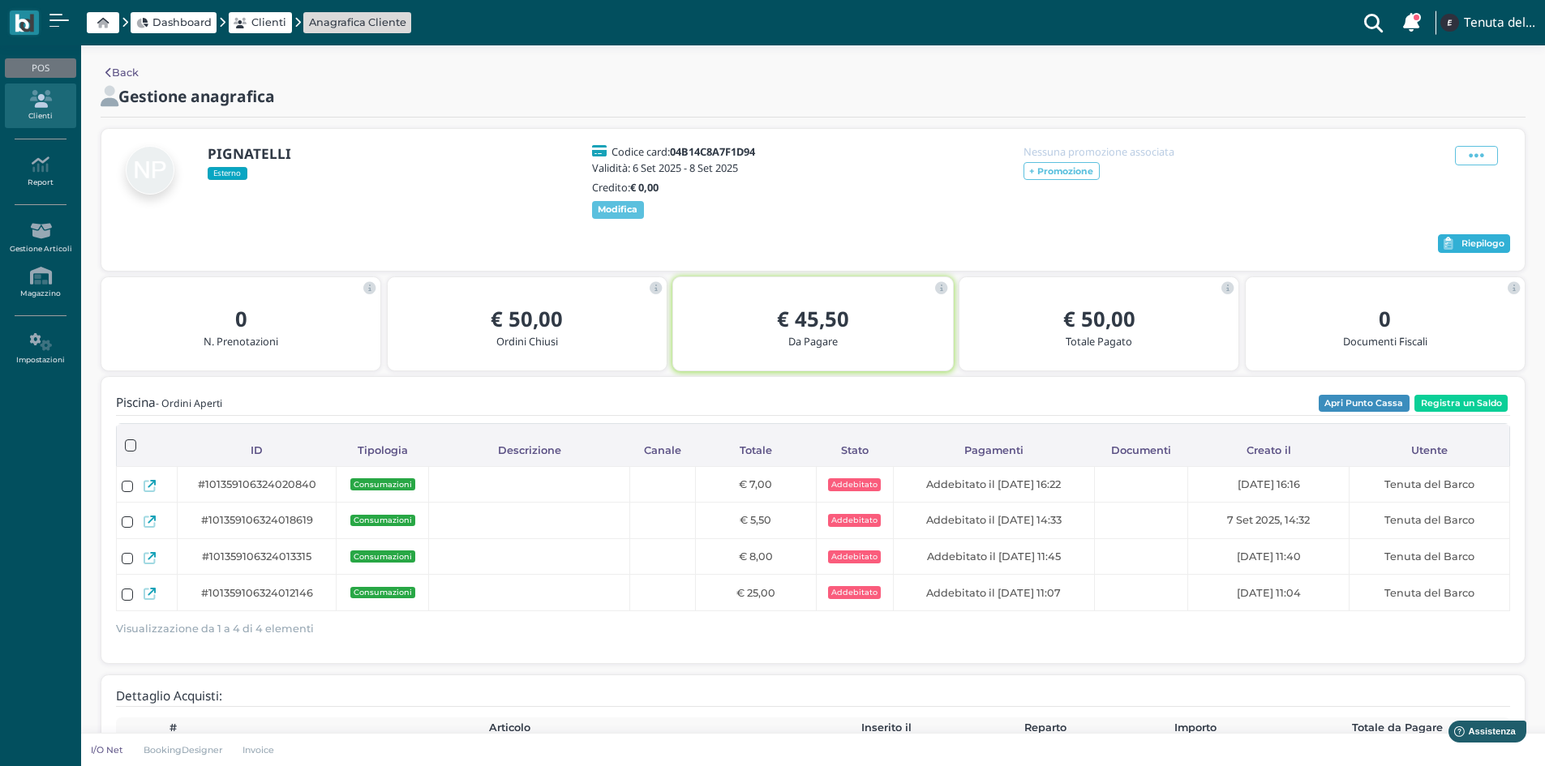
click at [1466, 244] on span "Riepilogo" at bounding box center [1482, 243] width 43 height 11
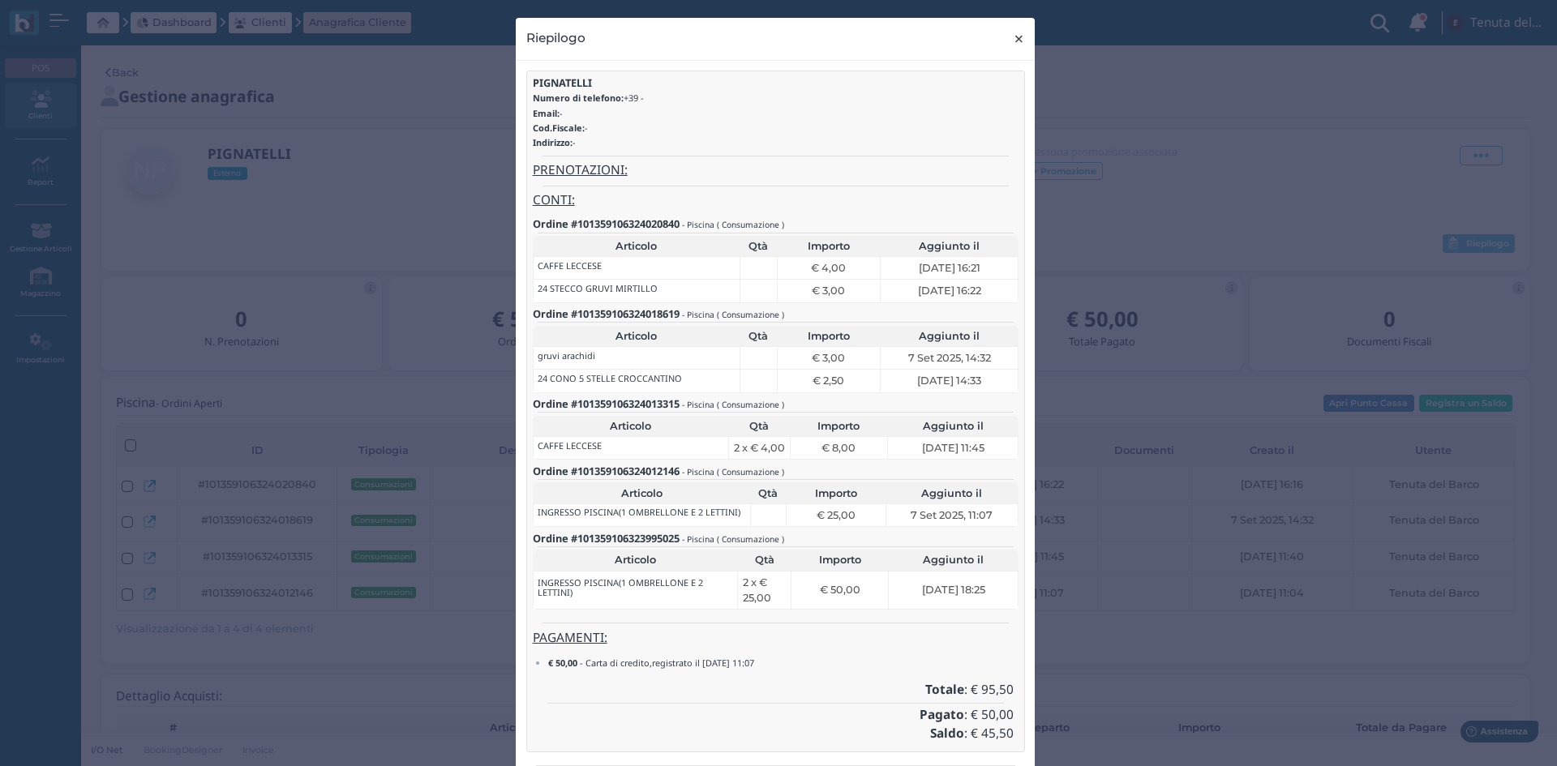
click at [1013, 41] on span "×" at bounding box center [1019, 38] width 12 height 21
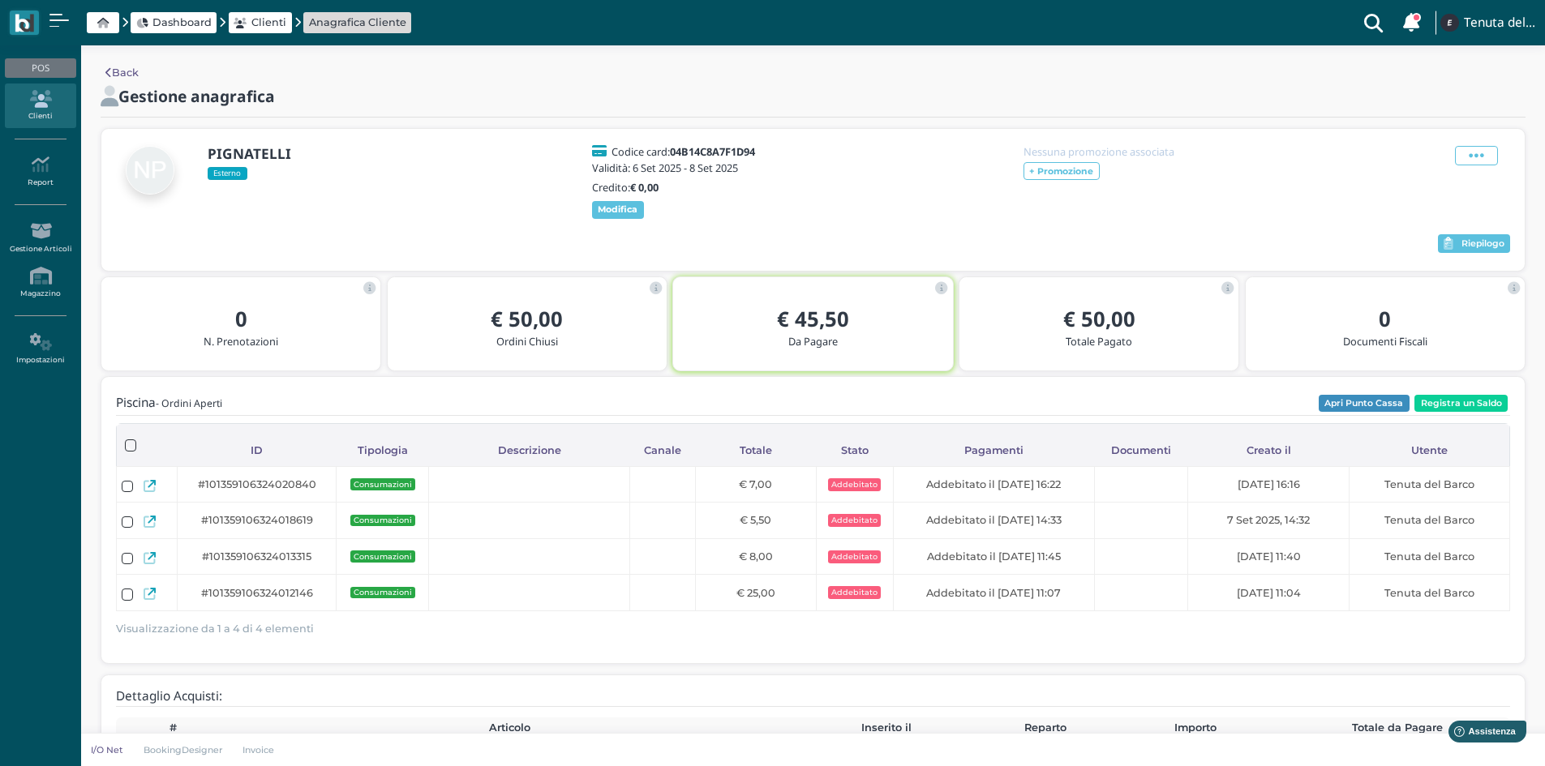
click at [1179, 120] on div "Gestione anagrafica" at bounding box center [813, 107] width 1444 height 42
click at [1209, 217] on div "PIGNATELLI Esterno Codice card: 04B14C8A7F1D94 Validità: 6 Set 2025 - 8 Set 202…" at bounding box center [813, 183] width 1394 height 78
click at [1441, 399] on button "Registra un Saldo" at bounding box center [1460, 404] width 93 height 18
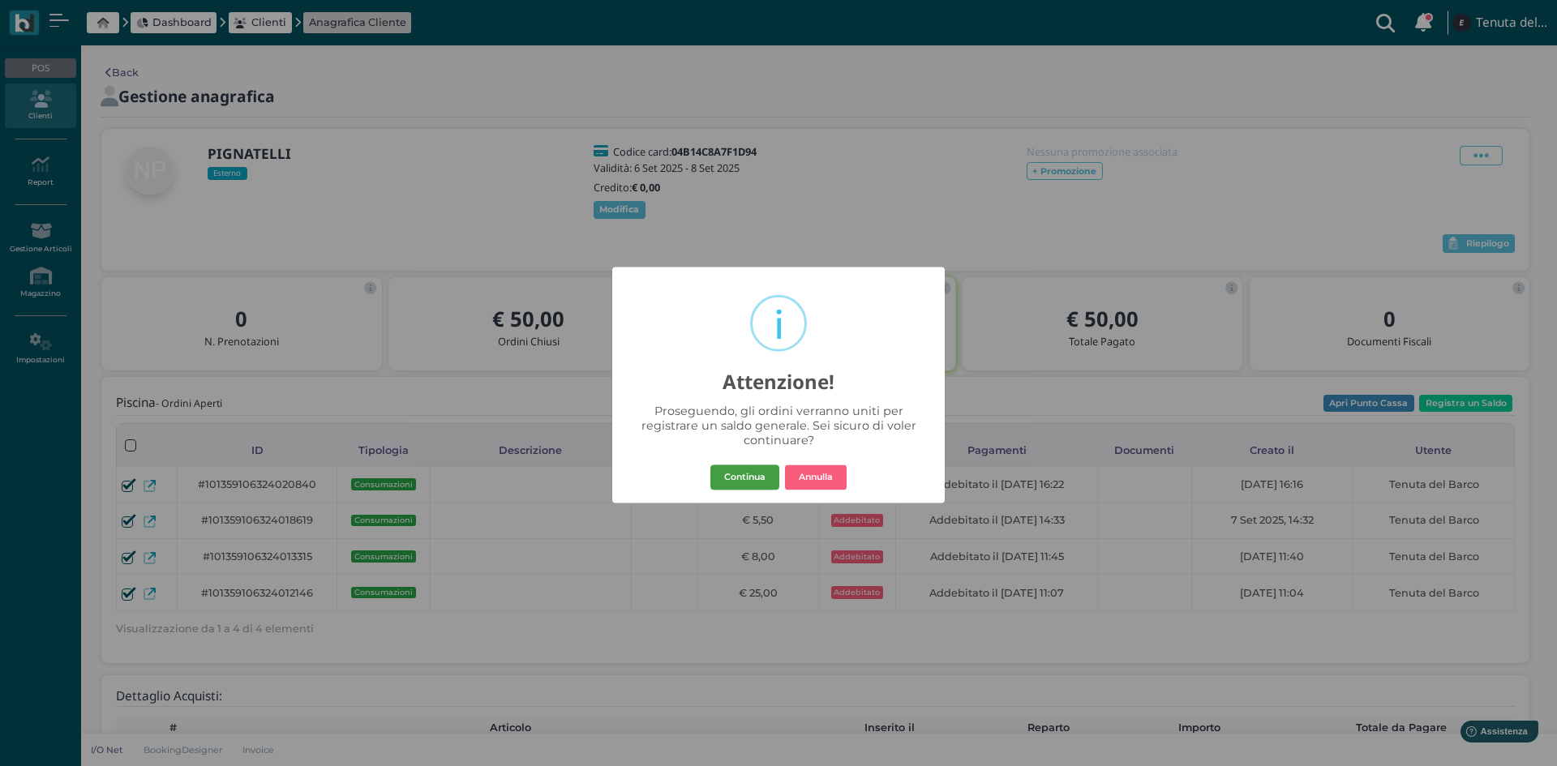
click at [765, 478] on button "Continua" at bounding box center [744, 478] width 69 height 26
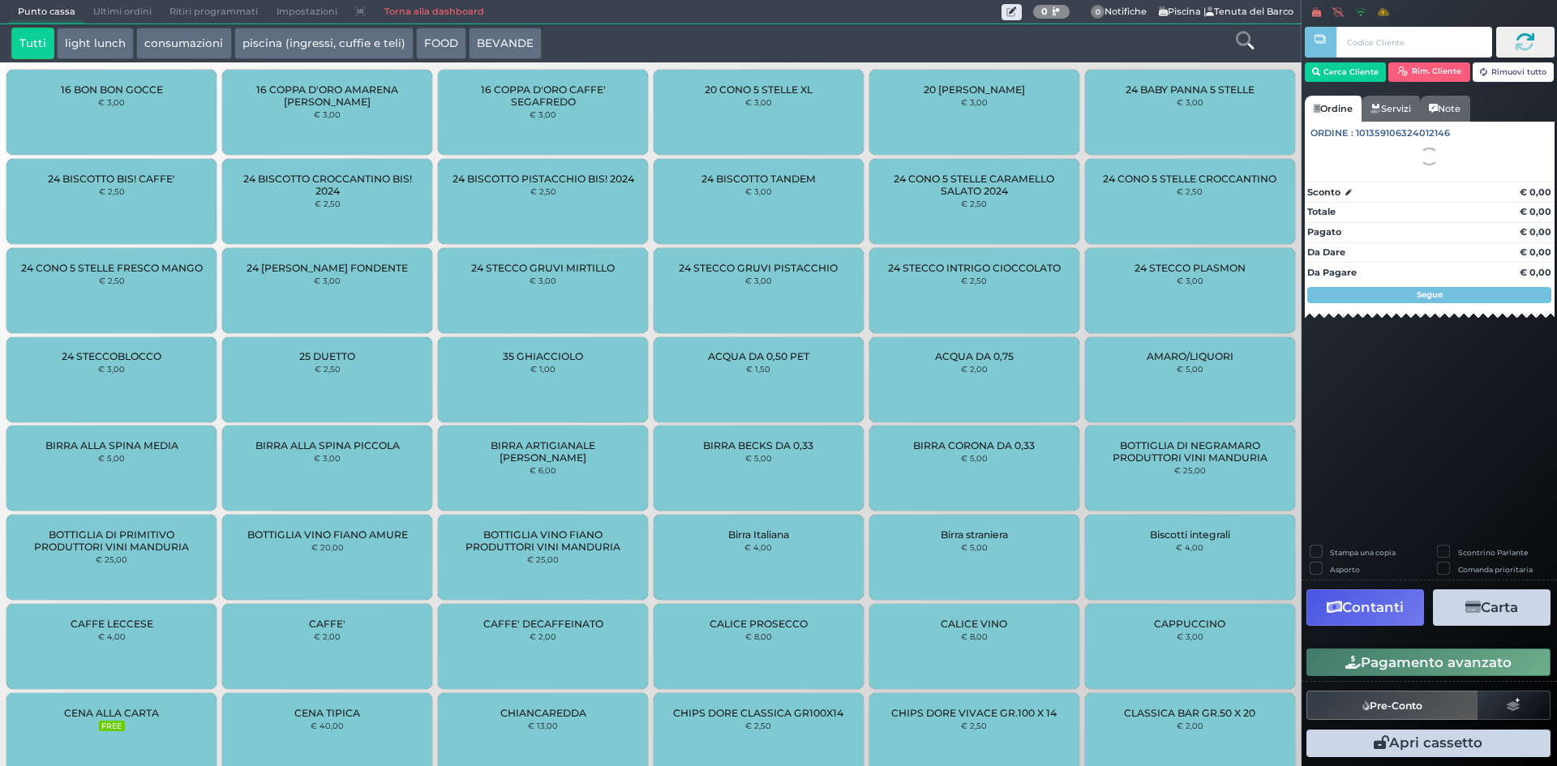
click at [1379, 609] on button "Contanti" at bounding box center [1365, 608] width 118 height 36
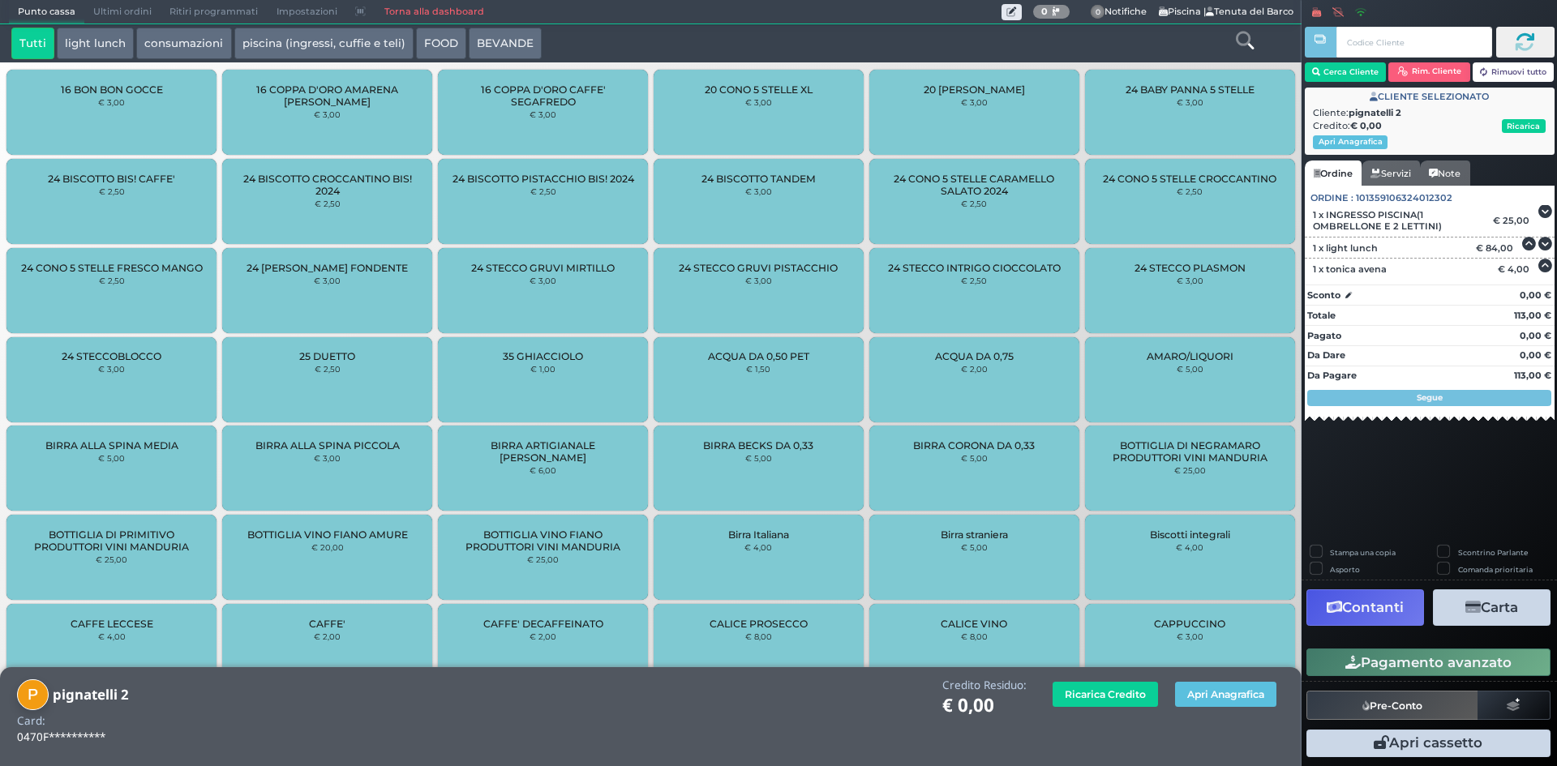
click at [1385, 607] on button "Contanti" at bounding box center [1365, 608] width 118 height 36
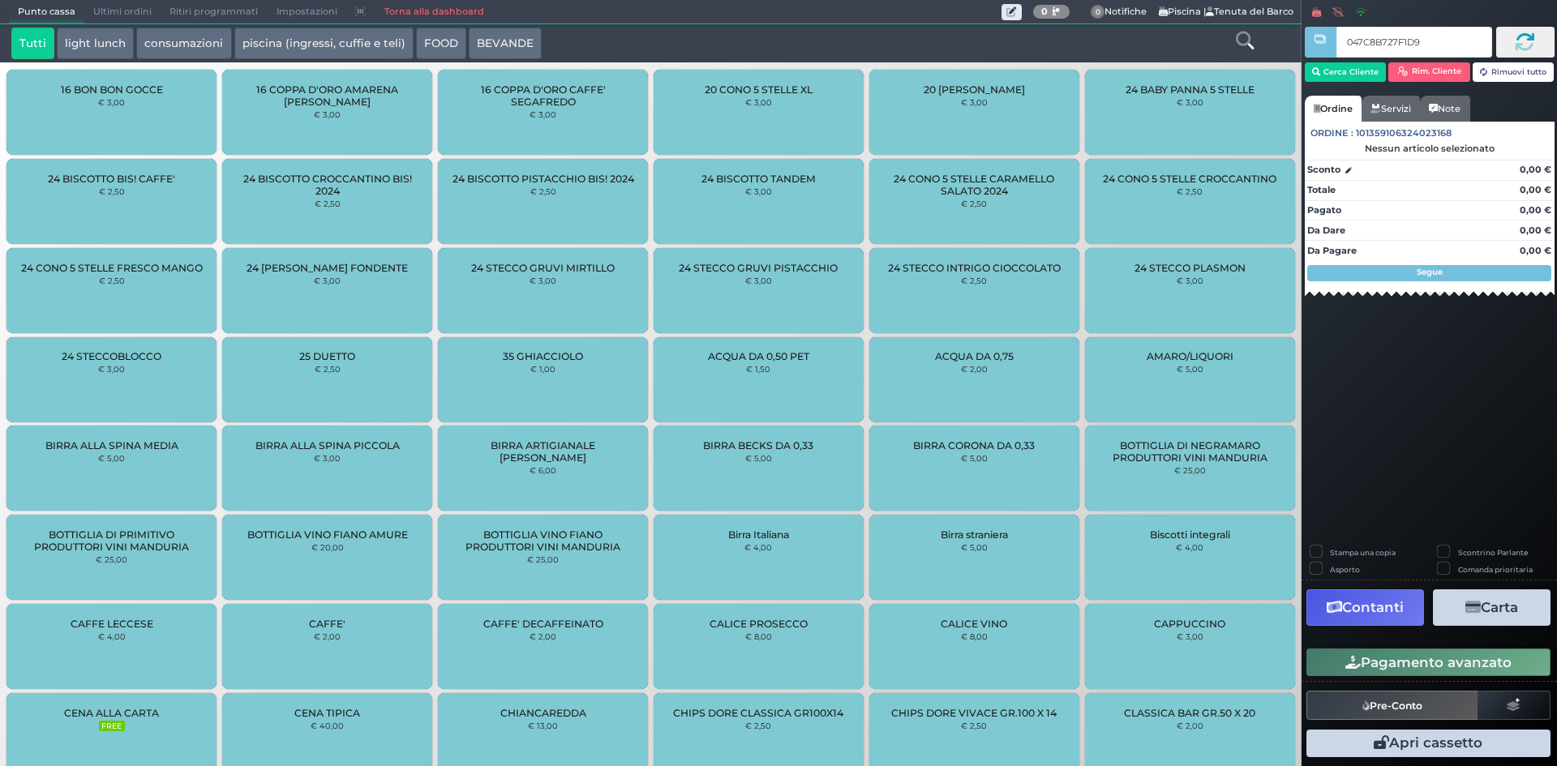
type input "047C8B727F1D90"
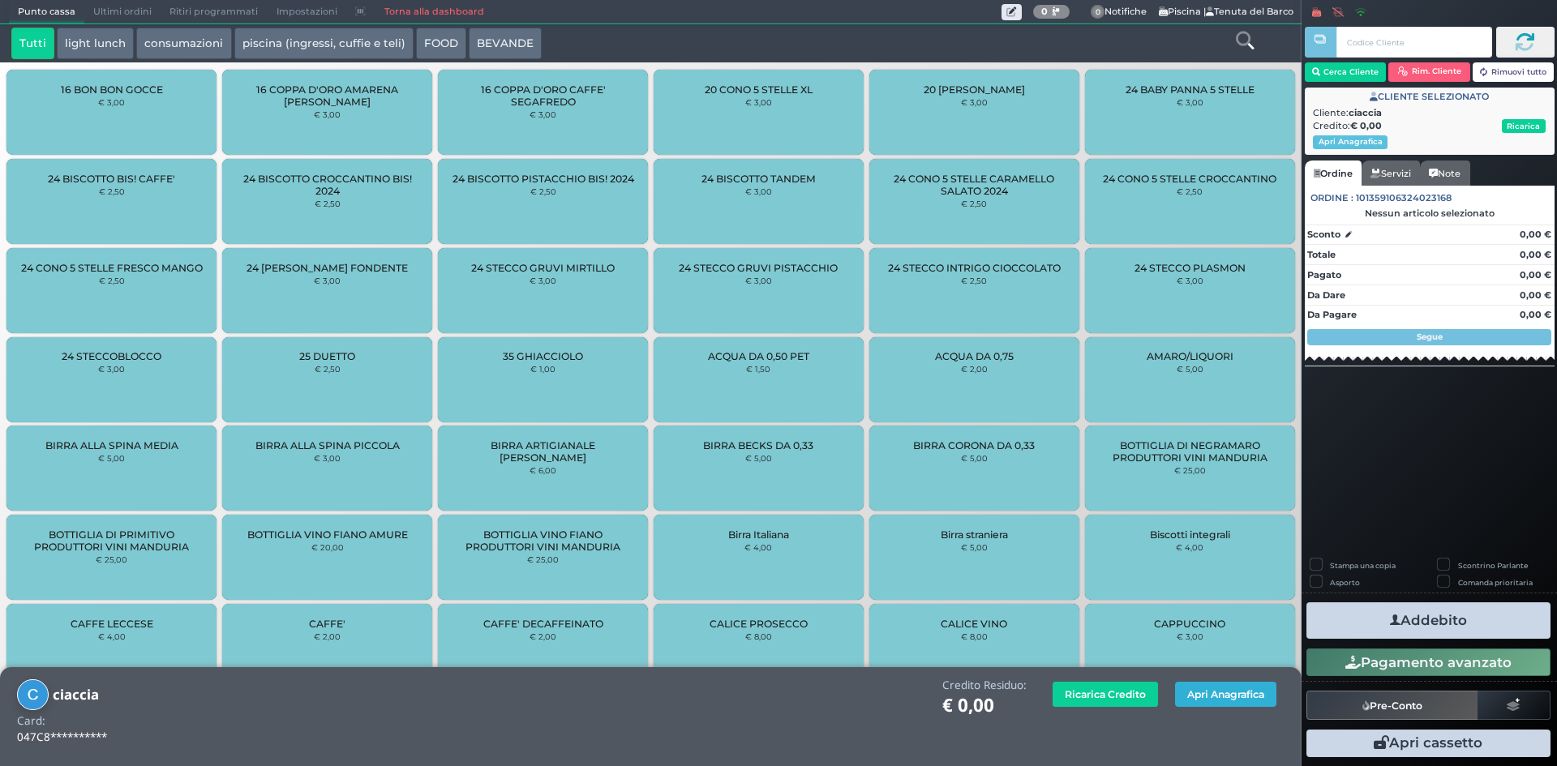
click at [1202, 697] on button "Apri Anagrafica" at bounding box center [1225, 694] width 101 height 25
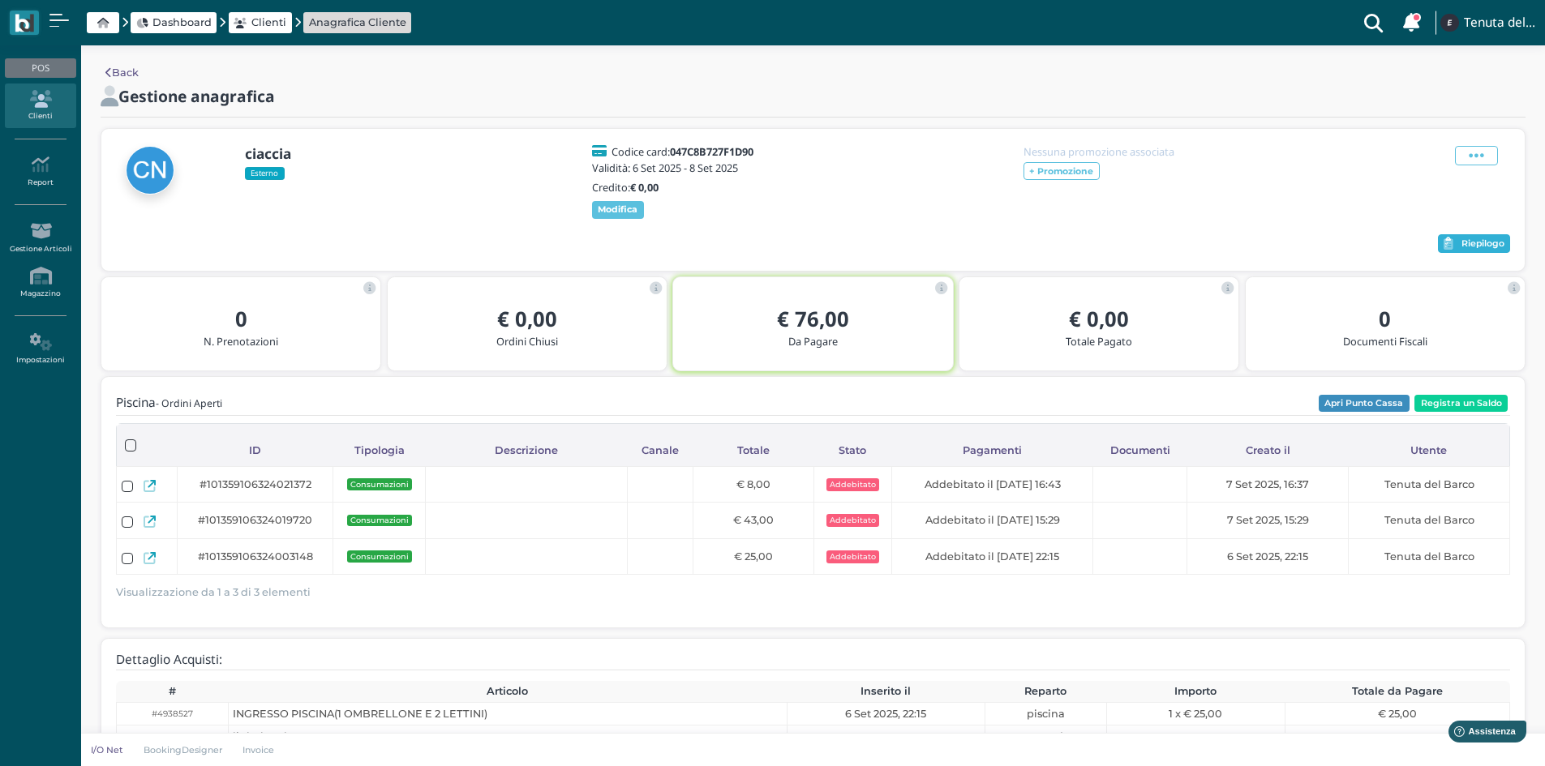
click at [1489, 242] on span "Riepilogo" at bounding box center [1482, 243] width 43 height 11
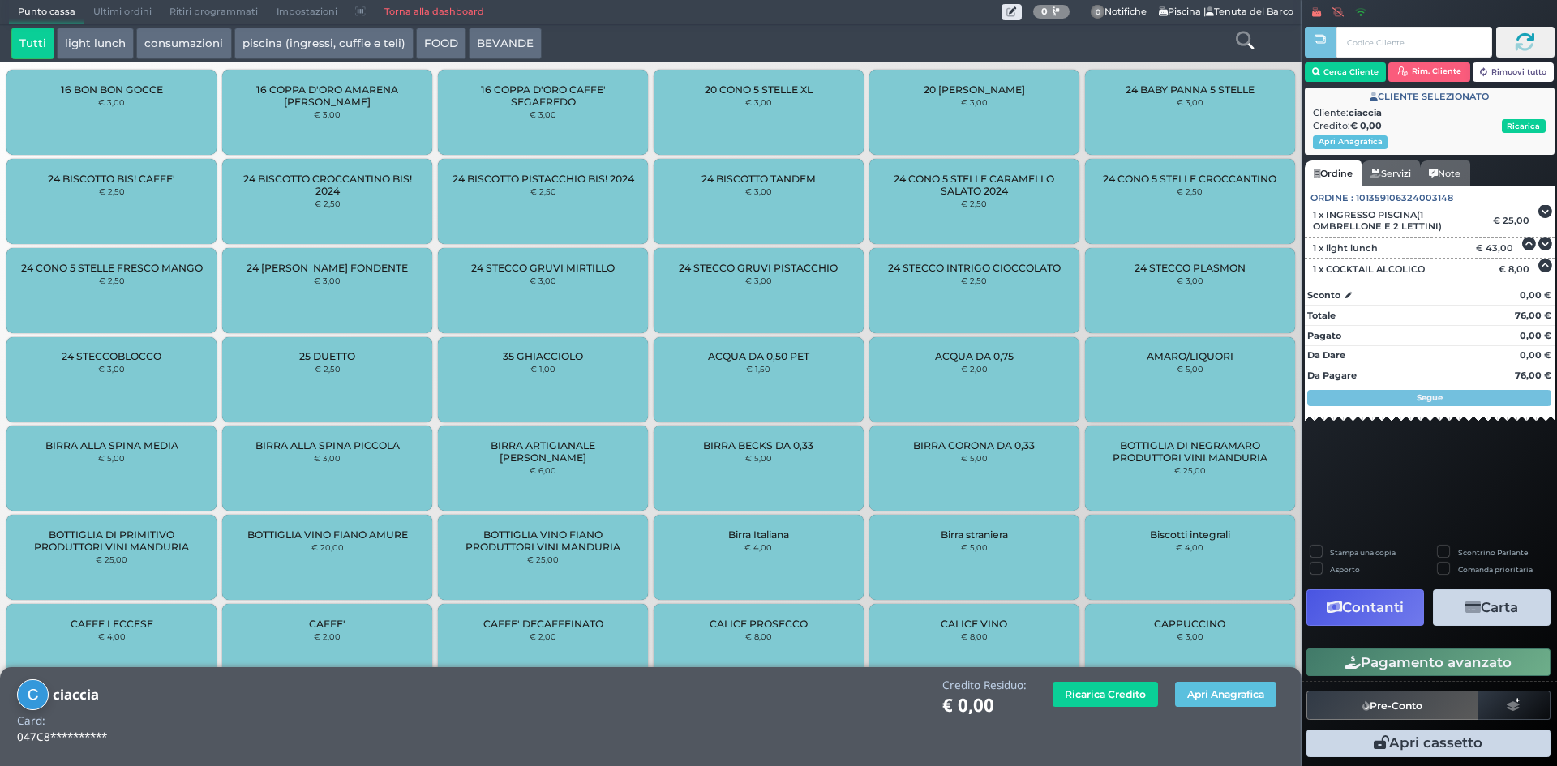
click at [1474, 611] on icon "button" at bounding box center [1472, 608] width 15 height 14
